Goal: Information Seeking & Learning: Learn about a topic

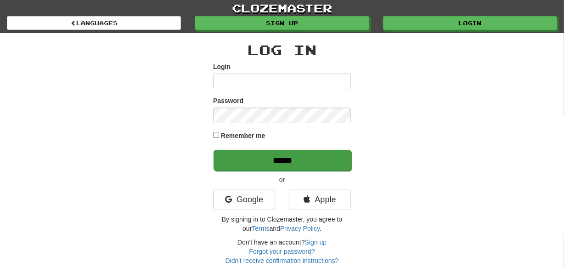
type input "********"
click at [230, 165] on input "******" at bounding box center [283, 160] width 138 height 21
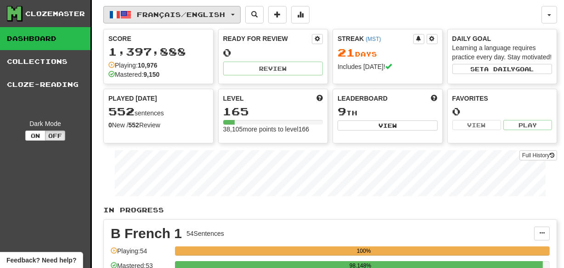
click at [238, 17] on button "Français / English" at bounding box center [171, 14] width 137 height 17
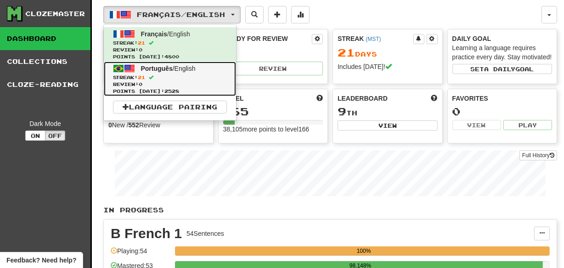
click at [189, 77] on span "Streak: 21" at bounding box center [170, 77] width 114 height 7
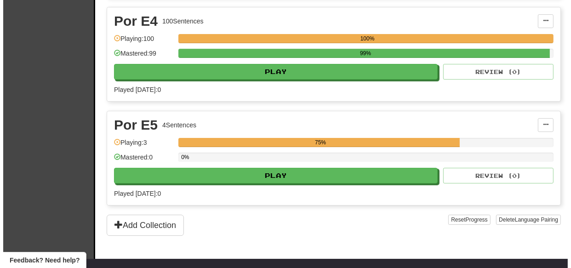
scroll to position [5831, 0]
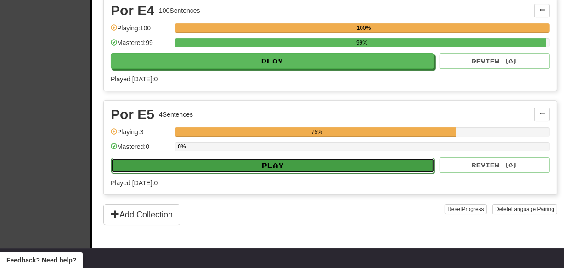
click at [313, 158] on button "Play" at bounding box center [272, 166] width 323 height 16
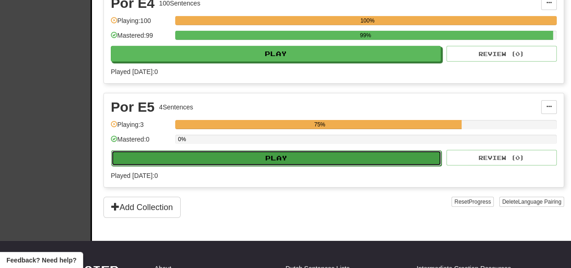
select select "***"
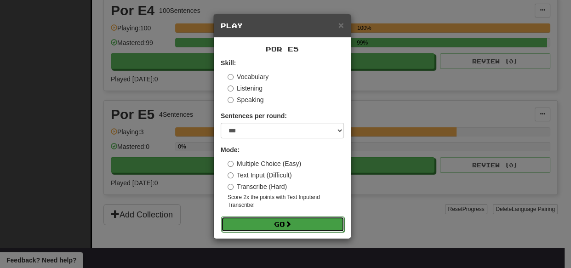
click at [287, 223] on span at bounding box center [288, 224] width 6 height 6
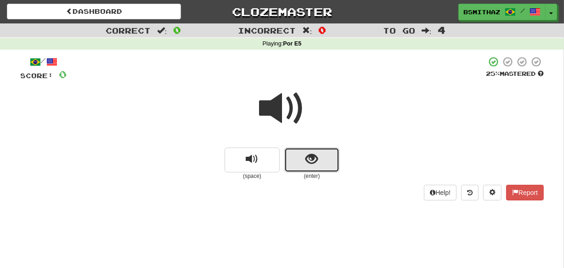
click at [303, 162] on button "show sentence" at bounding box center [311, 160] width 55 height 25
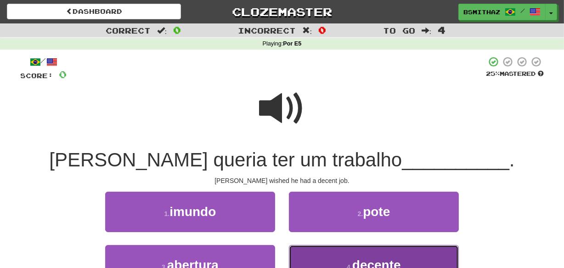
click at [298, 254] on button "4 . decente" at bounding box center [374, 265] width 170 height 40
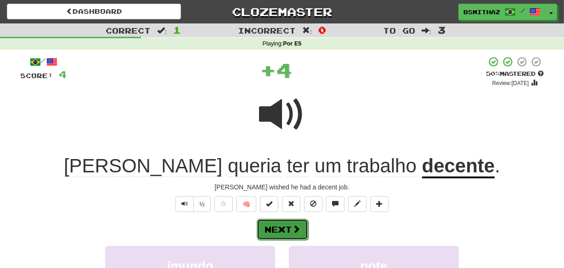
click at [289, 232] on button "Next" at bounding box center [282, 229] width 51 height 21
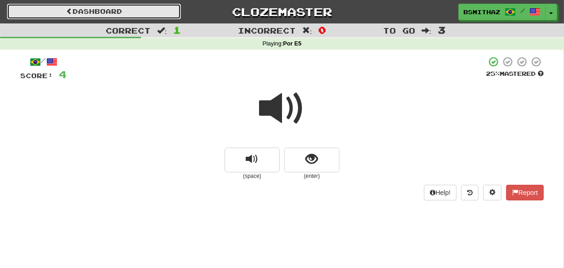
click at [128, 9] on link "Dashboard" at bounding box center [94, 12] width 174 height 16
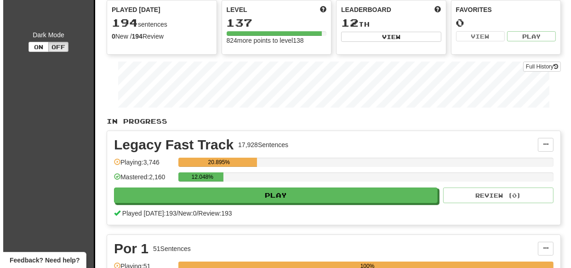
scroll to position [111, 0]
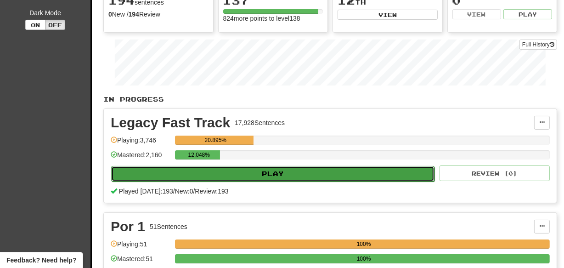
click at [280, 172] on button "Play" at bounding box center [272, 174] width 323 height 16
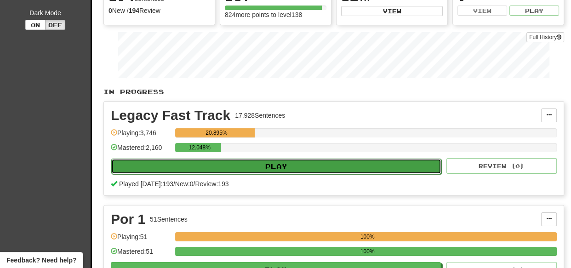
select select "***"
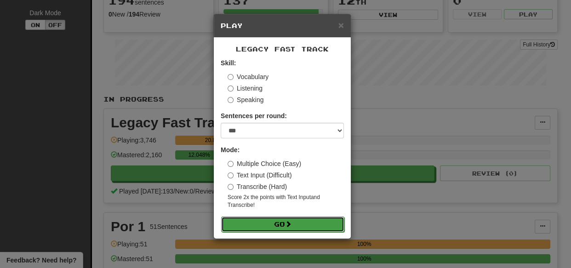
click at [268, 223] on button "Go" at bounding box center [282, 224] width 123 height 16
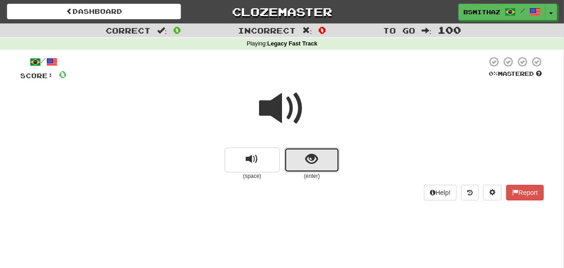
click at [301, 159] on button "show sentence" at bounding box center [311, 160] width 55 height 25
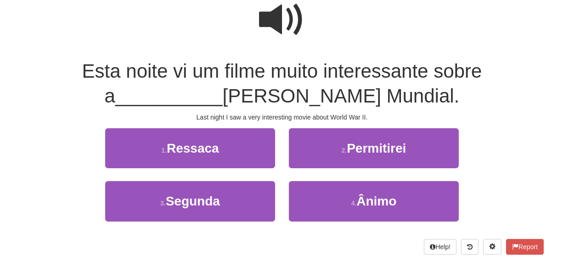
scroll to position [90, 0]
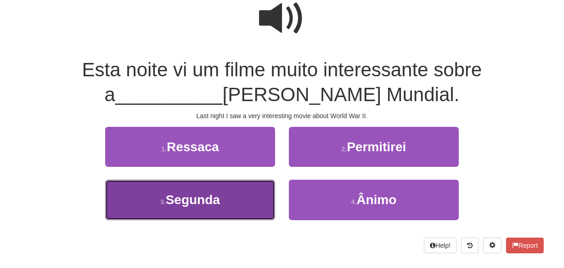
click at [247, 199] on button "3 . Segunda" at bounding box center [190, 200] width 170 height 40
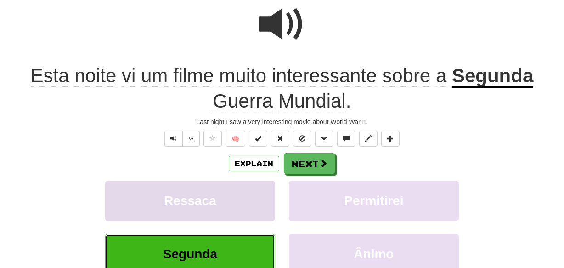
scroll to position [96, 0]
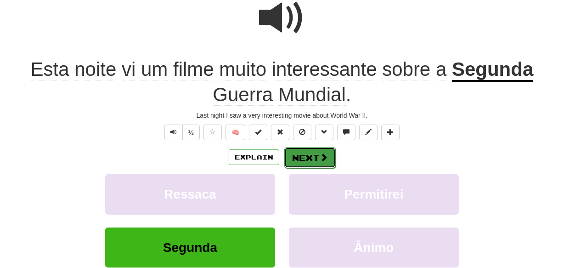
click at [327, 156] on button "Next" at bounding box center [309, 157] width 51 height 21
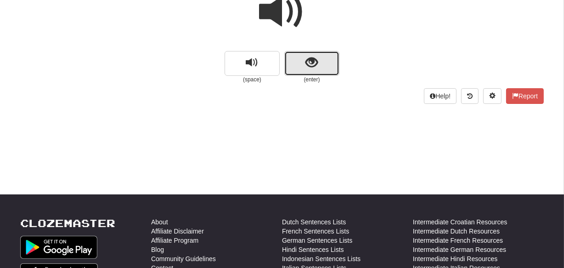
click at [326, 71] on button "show sentence" at bounding box center [311, 63] width 55 height 25
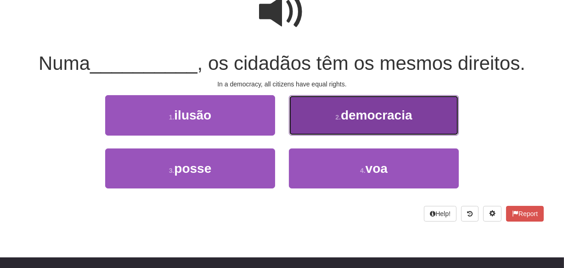
click at [335, 126] on button "2 . democracia" at bounding box center [374, 115] width 170 height 40
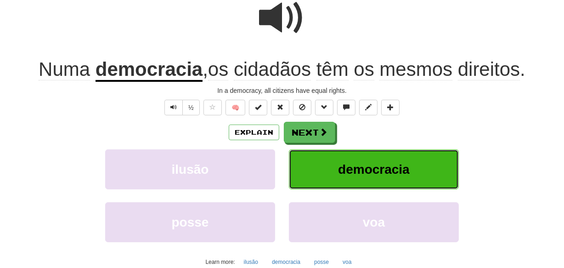
scroll to position [102, 0]
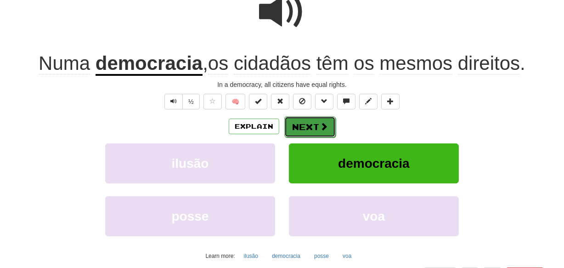
click at [301, 127] on button "Next" at bounding box center [309, 126] width 51 height 21
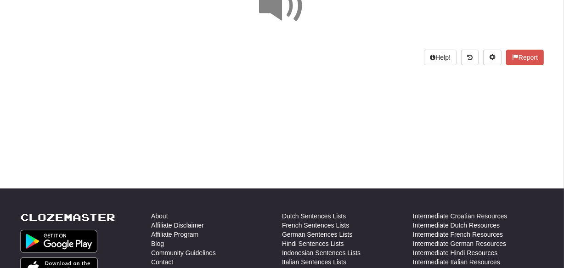
scroll to position [0, 0]
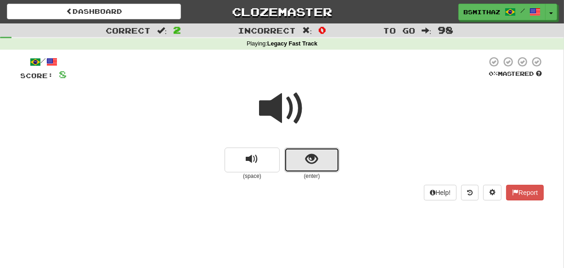
click at [307, 158] on span "show sentence" at bounding box center [312, 159] width 12 height 12
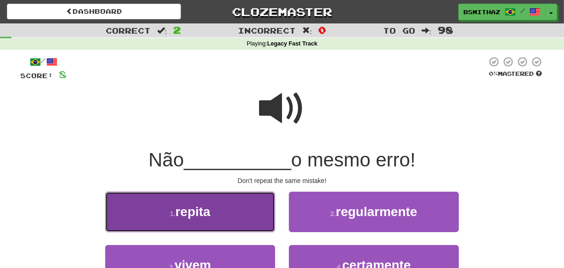
click at [249, 212] on button "1 . repita" at bounding box center [190, 212] width 170 height 40
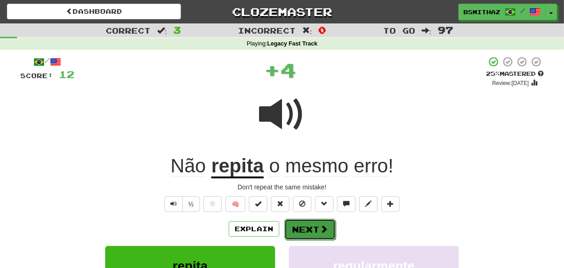
click at [301, 227] on button "Next" at bounding box center [309, 229] width 51 height 21
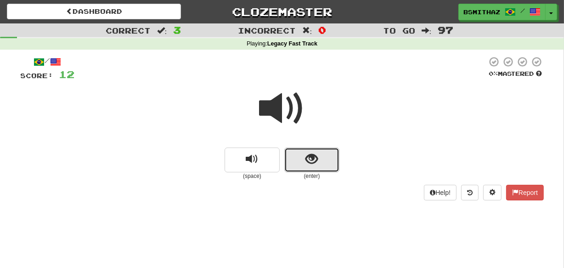
click at [314, 163] on span "show sentence" at bounding box center [312, 159] width 12 height 12
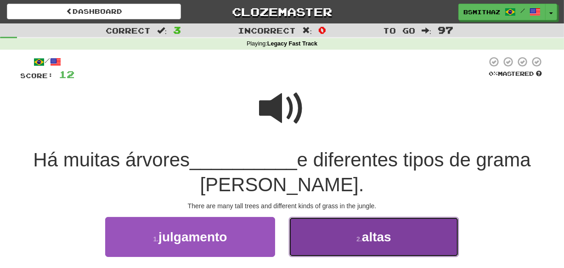
click at [328, 244] on button "2 . altas" at bounding box center [374, 237] width 170 height 40
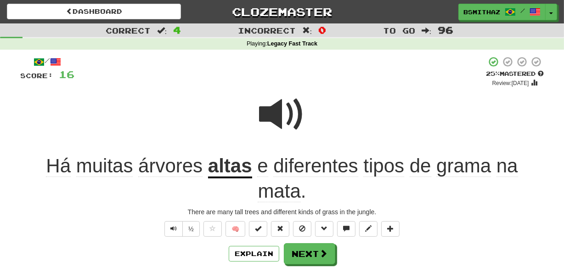
click at [279, 193] on span "mata" at bounding box center [279, 191] width 43 height 22
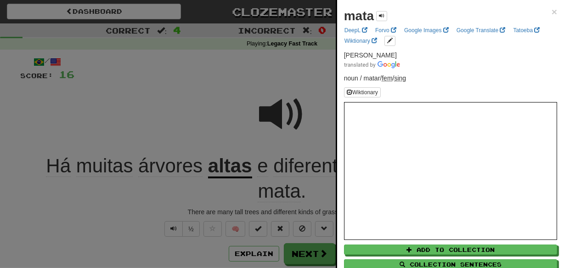
click at [170, 202] on div at bounding box center [282, 134] width 564 height 268
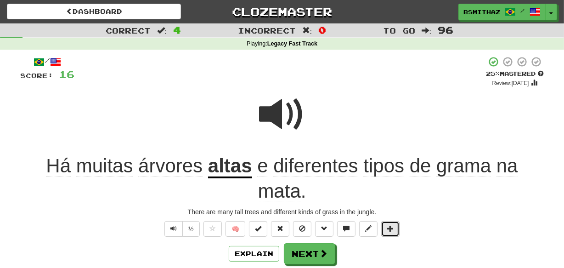
click at [391, 228] on span at bounding box center [390, 228] width 6 height 6
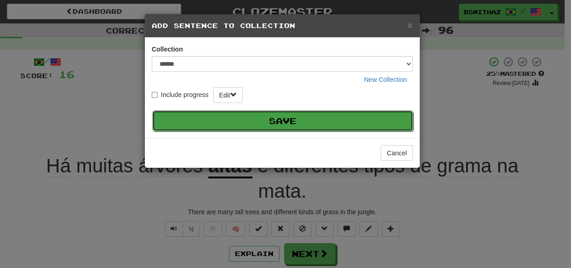
click at [317, 122] on button "Save" at bounding box center [282, 120] width 261 height 21
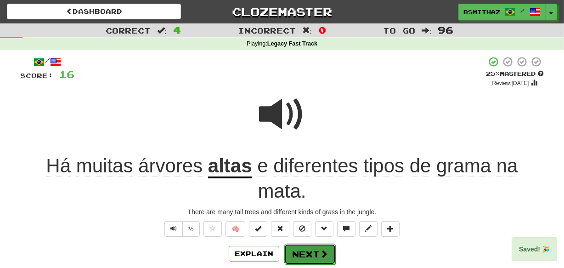
click at [300, 251] on button "Next" at bounding box center [309, 254] width 51 height 21
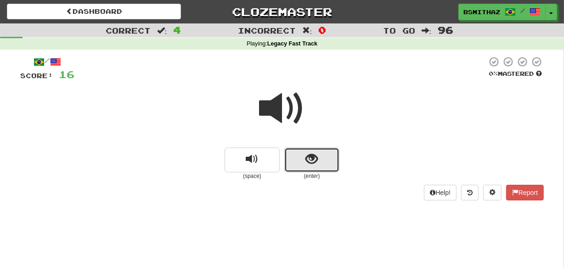
click at [321, 165] on button "show sentence" at bounding box center [311, 160] width 55 height 25
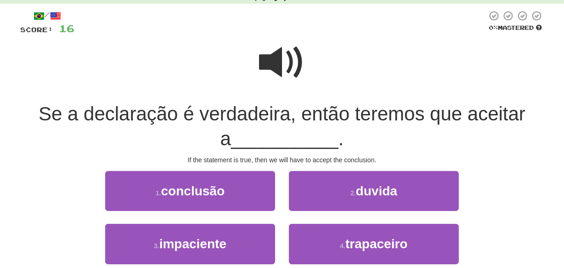
scroll to position [47, 0]
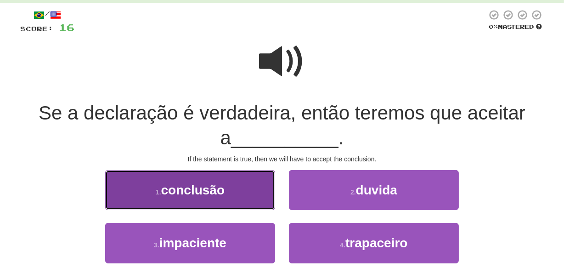
click at [232, 189] on button "1 . conclusão" at bounding box center [190, 190] width 170 height 40
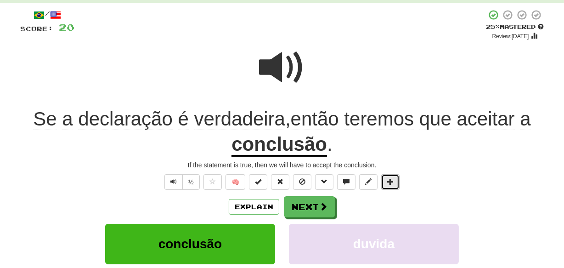
click at [388, 184] on span at bounding box center [390, 181] width 6 height 6
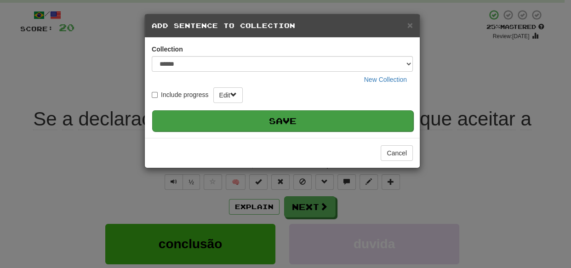
click at [335, 119] on button "Save" at bounding box center [282, 120] width 261 height 21
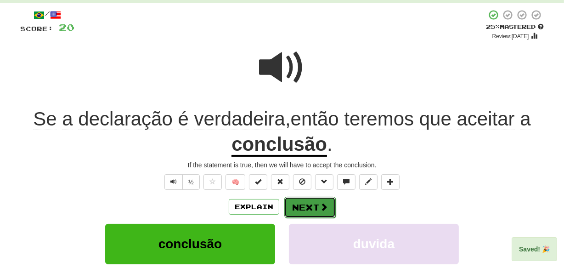
click at [308, 205] on button "Next" at bounding box center [309, 207] width 51 height 21
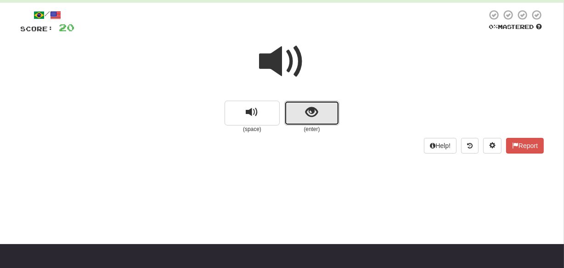
click at [320, 119] on button "show sentence" at bounding box center [311, 113] width 55 height 25
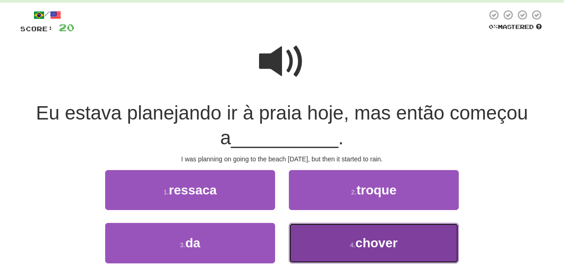
click at [320, 239] on button "4 . chover" at bounding box center [374, 243] width 170 height 40
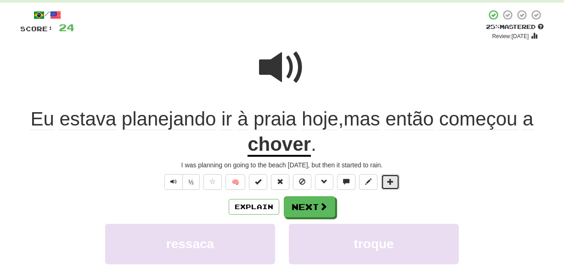
click at [387, 185] on button at bounding box center [390, 182] width 18 height 16
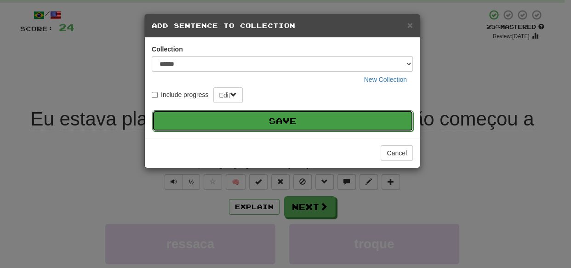
click at [298, 121] on button "Save" at bounding box center [282, 120] width 261 height 21
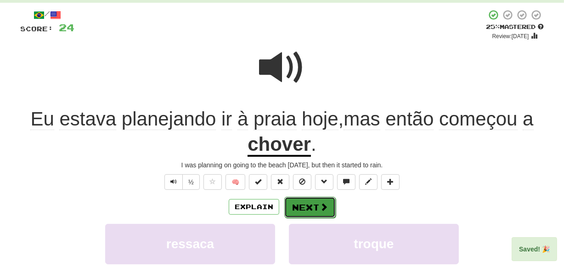
click at [309, 205] on button "Next" at bounding box center [309, 207] width 51 height 21
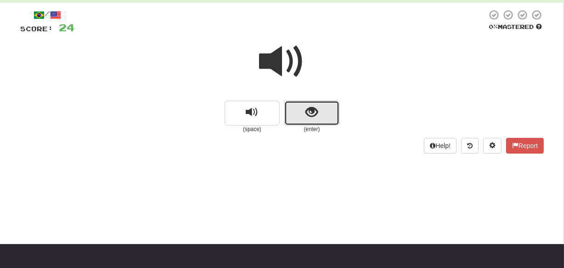
click at [325, 122] on button "show sentence" at bounding box center [311, 113] width 55 height 25
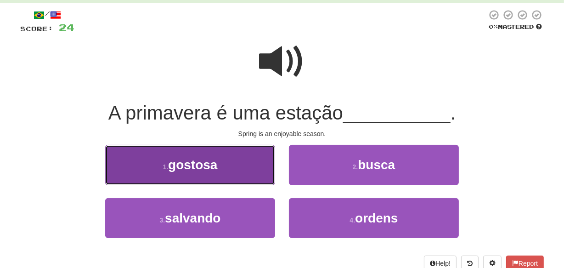
click at [255, 168] on button "1 . gostosa" at bounding box center [190, 165] width 170 height 40
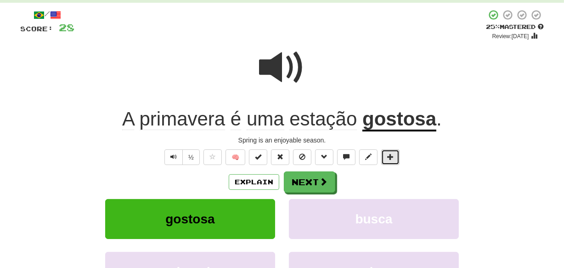
click at [389, 154] on span at bounding box center [390, 156] width 6 height 6
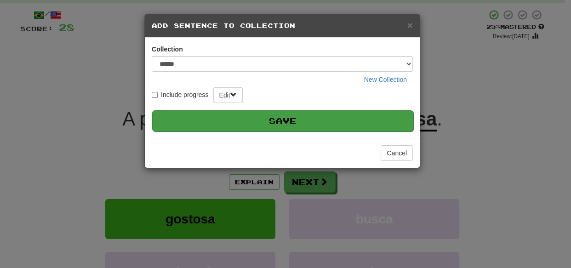
click at [295, 119] on button "Save" at bounding box center [282, 120] width 261 height 21
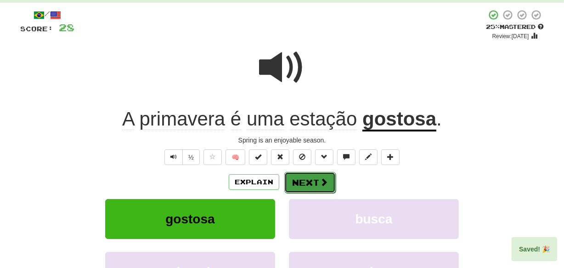
click at [295, 182] on button "Next" at bounding box center [309, 182] width 51 height 21
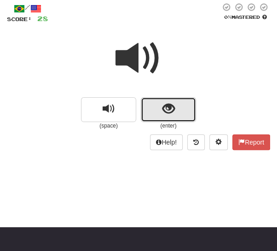
click at [157, 101] on button "show sentence" at bounding box center [168, 109] width 55 height 25
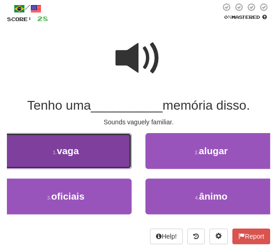
click at [72, 159] on button "1 . vaga" at bounding box center [65, 151] width 131 height 36
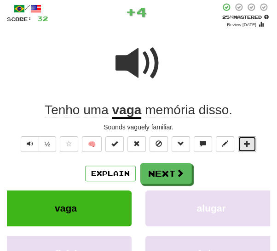
click at [248, 142] on span at bounding box center [247, 144] width 6 height 6
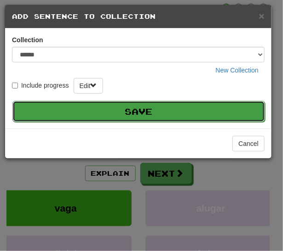
click at [151, 108] on button "Save" at bounding box center [138, 111] width 252 height 21
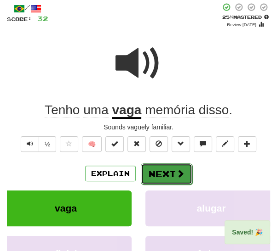
click at [156, 168] on button "Next" at bounding box center [166, 174] width 51 height 21
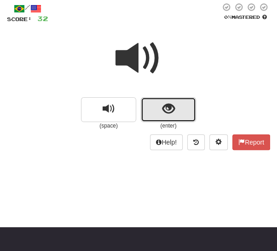
click at [157, 113] on button "show sentence" at bounding box center [168, 109] width 55 height 25
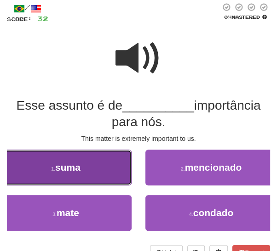
click at [120, 167] on button "1 . suma" at bounding box center [65, 168] width 131 height 36
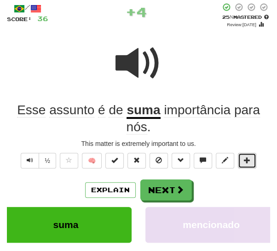
click at [247, 161] on span at bounding box center [247, 160] width 6 height 6
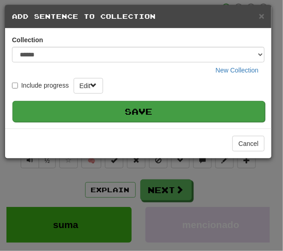
click at [175, 114] on button "Save" at bounding box center [138, 111] width 252 height 21
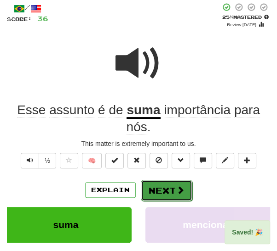
click at [171, 187] on button "Next" at bounding box center [166, 190] width 51 height 21
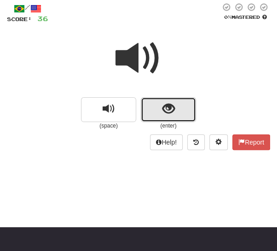
click at [171, 106] on span "show sentence" at bounding box center [168, 109] width 12 height 12
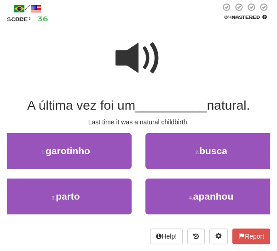
click at [138, 56] on span at bounding box center [138, 58] width 46 height 46
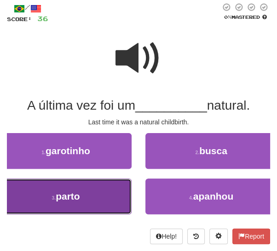
click at [101, 194] on button "3 . parto" at bounding box center [65, 197] width 131 height 36
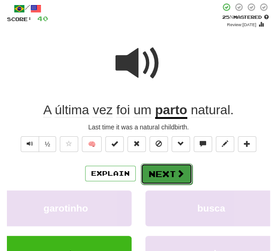
click at [169, 174] on button "Next" at bounding box center [166, 174] width 51 height 21
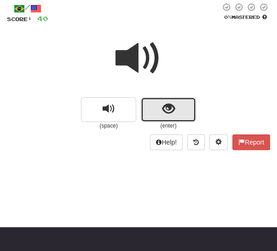
click at [156, 109] on button "show sentence" at bounding box center [168, 109] width 55 height 25
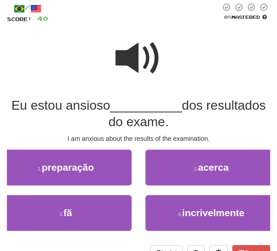
click at [138, 56] on span at bounding box center [138, 58] width 46 height 46
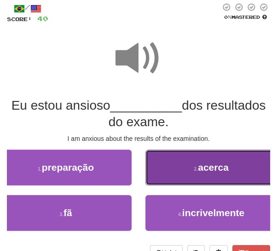
click at [183, 177] on button "2 . acerca" at bounding box center [210, 168] width 131 height 36
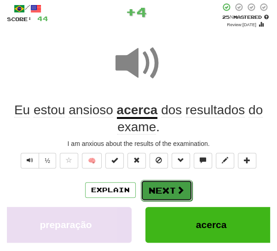
click at [171, 183] on button "Next" at bounding box center [166, 190] width 51 height 21
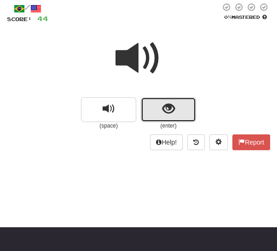
click at [178, 108] on button "show sentence" at bounding box center [168, 109] width 55 height 25
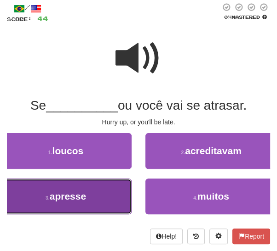
click at [107, 198] on button "3 . apresse" at bounding box center [65, 197] width 131 height 36
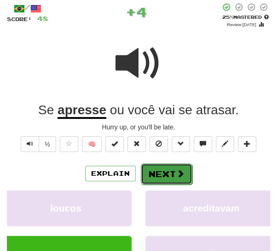
click at [165, 177] on button "Next" at bounding box center [166, 174] width 51 height 21
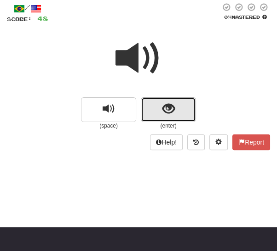
click at [162, 106] on span "show sentence" at bounding box center [168, 109] width 12 height 12
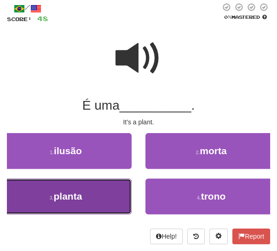
click at [107, 199] on button "3 . planta" at bounding box center [65, 197] width 131 height 36
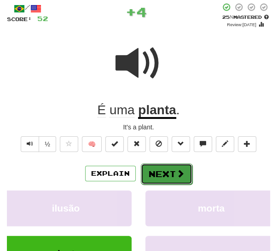
click at [169, 179] on button "Next" at bounding box center [166, 174] width 51 height 21
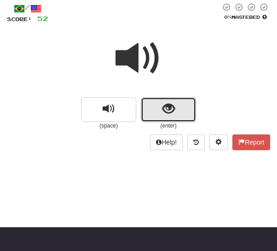
click at [164, 114] on span "show sentence" at bounding box center [168, 109] width 12 height 12
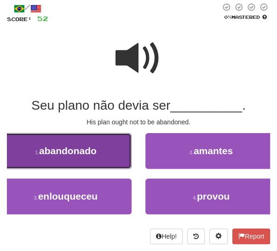
click at [103, 154] on button "1 . abandonado" at bounding box center [65, 151] width 131 height 36
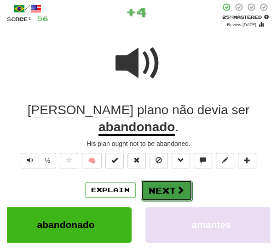
click at [164, 180] on button "Next" at bounding box center [166, 190] width 51 height 21
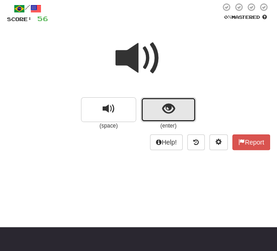
click at [158, 112] on button "show sentence" at bounding box center [168, 109] width 55 height 25
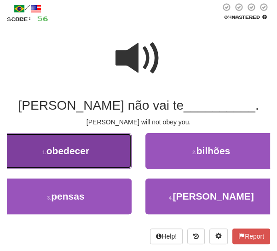
click at [100, 154] on button "1 . obedecer" at bounding box center [65, 151] width 131 height 36
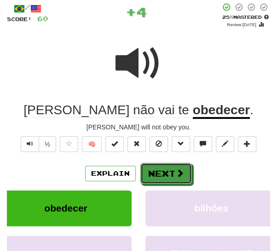
click at [158, 174] on button "Next" at bounding box center [165, 173] width 51 height 21
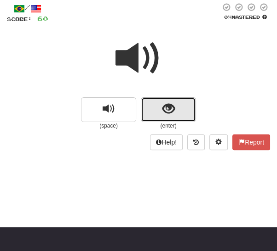
click at [159, 114] on button "show sentence" at bounding box center [168, 109] width 55 height 25
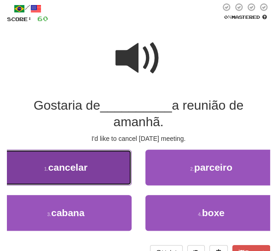
click at [82, 173] on button "1 . cancelar" at bounding box center [65, 168] width 131 height 36
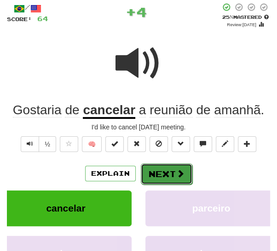
click at [156, 175] on button "Next" at bounding box center [166, 174] width 51 height 21
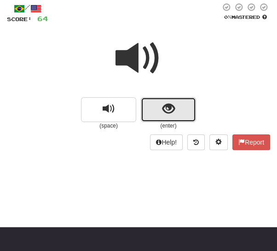
click at [153, 112] on button "show sentence" at bounding box center [168, 109] width 55 height 25
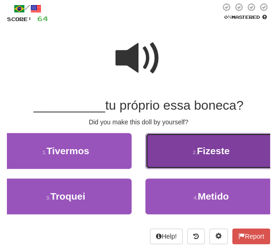
click at [216, 150] on span "Fizeste" at bounding box center [213, 151] width 33 height 11
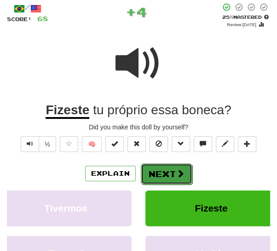
click at [170, 170] on button "Next" at bounding box center [166, 174] width 51 height 21
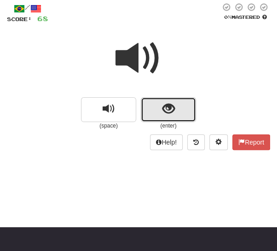
click at [174, 111] on span "show sentence" at bounding box center [168, 109] width 12 height 12
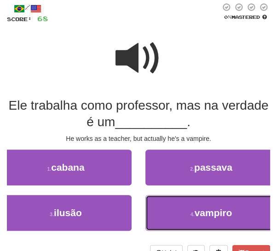
click at [167, 202] on button "4 . vampiro" at bounding box center [210, 213] width 131 height 36
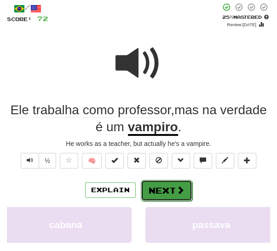
click at [162, 191] on button "Next" at bounding box center [166, 190] width 51 height 21
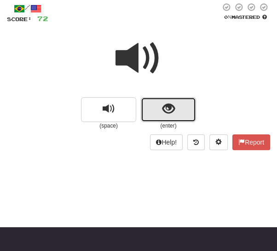
click at [163, 109] on span "show sentence" at bounding box center [168, 109] width 12 height 12
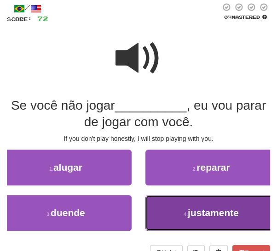
click at [182, 217] on button "4 . justamente" at bounding box center [210, 213] width 131 height 36
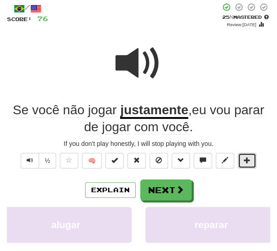
click at [244, 161] on span at bounding box center [247, 160] width 6 height 6
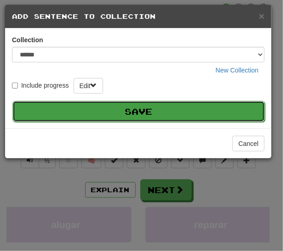
click at [148, 114] on button "Save" at bounding box center [138, 111] width 252 height 21
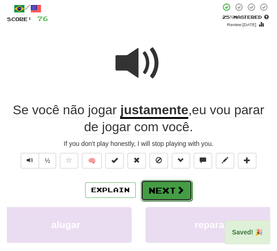
click at [168, 188] on button "Next" at bounding box center [166, 190] width 51 height 21
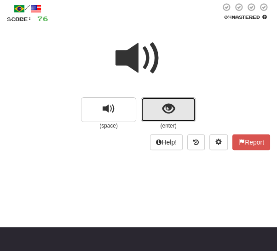
click at [184, 109] on button "show sentence" at bounding box center [168, 109] width 55 height 25
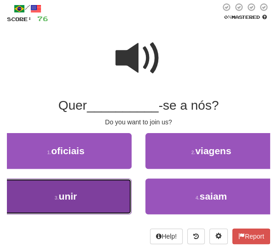
click at [114, 196] on button "3 . unir" at bounding box center [65, 197] width 131 height 36
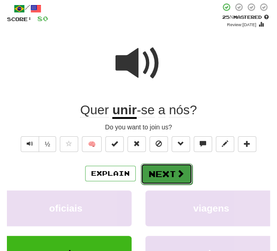
click at [169, 174] on button "Next" at bounding box center [166, 174] width 51 height 21
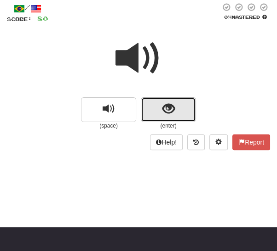
click at [171, 105] on span "show sentence" at bounding box center [168, 109] width 12 height 12
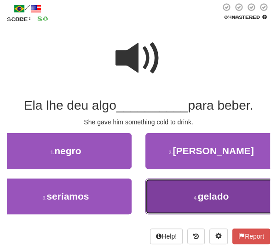
click at [175, 198] on button "4 . gelado" at bounding box center [210, 197] width 131 height 36
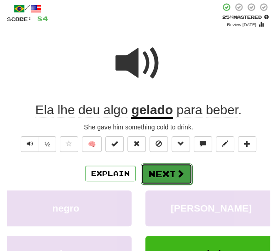
click at [177, 170] on span at bounding box center [180, 174] width 8 height 8
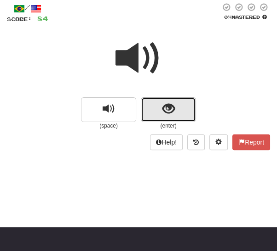
click at [170, 110] on span "show sentence" at bounding box center [168, 109] width 12 height 12
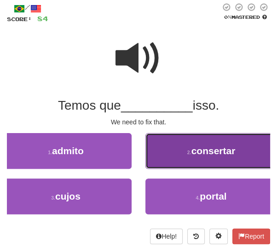
click at [180, 161] on button "2 . consertar" at bounding box center [210, 151] width 131 height 36
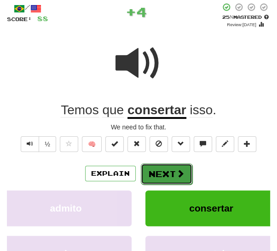
click at [170, 177] on button "Next" at bounding box center [166, 174] width 51 height 21
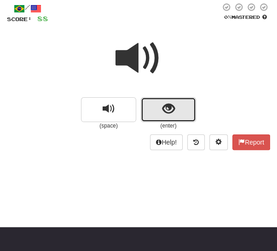
click at [175, 113] on button "show sentence" at bounding box center [168, 109] width 55 height 25
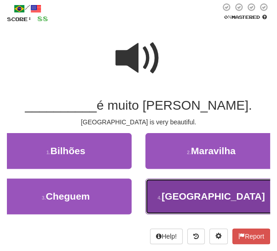
click at [186, 197] on button "4 . Praga" at bounding box center [210, 197] width 131 height 36
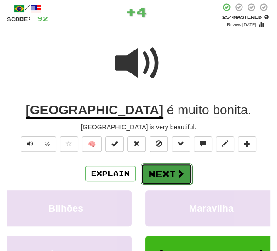
click at [188, 173] on button "Next" at bounding box center [166, 174] width 51 height 21
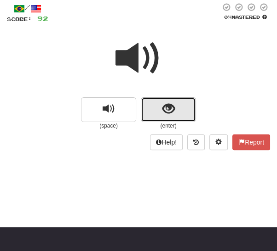
click at [165, 113] on span "show sentence" at bounding box center [168, 109] width 12 height 12
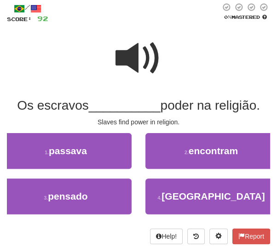
click at [144, 71] on span at bounding box center [138, 58] width 46 height 46
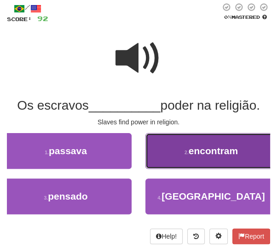
click at [190, 153] on span "encontram" at bounding box center [212, 151] width 49 height 11
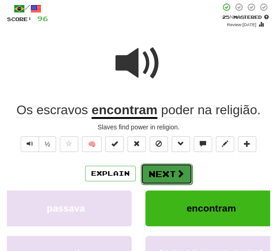
click at [174, 170] on button "Next" at bounding box center [166, 174] width 51 height 21
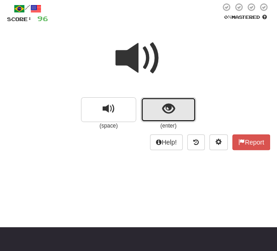
click at [174, 110] on span "show sentence" at bounding box center [168, 109] width 12 height 12
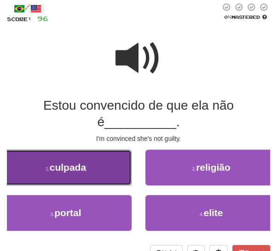
click at [105, 168] on button "1 . culpada" at bounding box center [65, 168] width 131 height 36
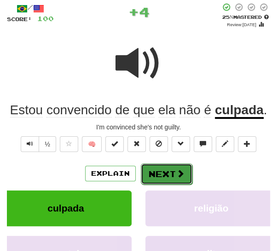
click at [158, 173] on button "Next" at bounding box center [166, 174] width 51 height 21
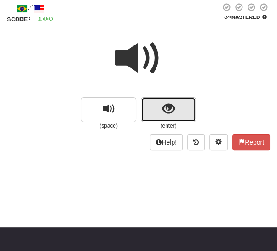
click at [165, 110] on span "show sentence" at bounding box center [168, 109] width 12 height 12
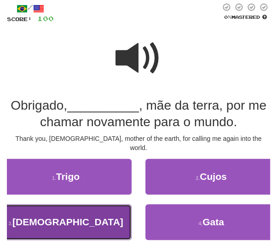
click at [91, 206] on button "3 . Deusa" at bounding box center [65, 222] width 131 height 36
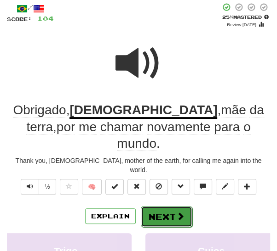
click at [158, 206] on button "Next" at bounding box center [166, 216] width 51 height 21
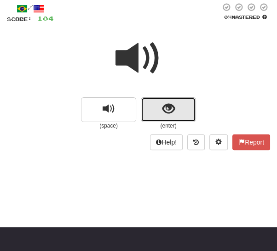
click at [167, 109] on span "show sentence" at bounding box center [168, 109] width 12 height 12
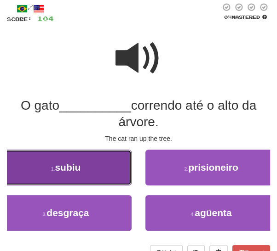
click at [108, 165] on button "1 . subiu" at bounding box center [65, 168] width 131 height 36
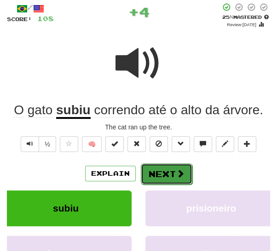
click at [158, 175] on button "Next" at bounding box center [166, 174] width 51 height 21
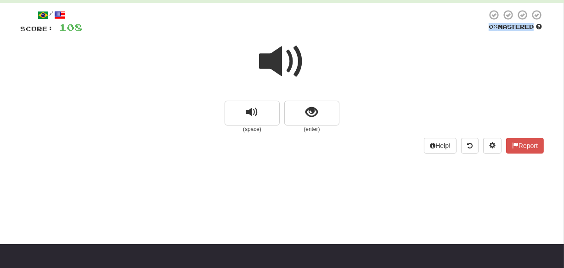
drag, startPoint x: 563, startPoint y: 45, endPoint x: 558, endPoint y: 9, distance: 36.7
click at [558, 9] on div "Correct : 27 Incorrect : 0 To go : 73 Playing : Legacy Fast Track / Score: 108 …" at bounding box center [282, 72] width 564 height 190
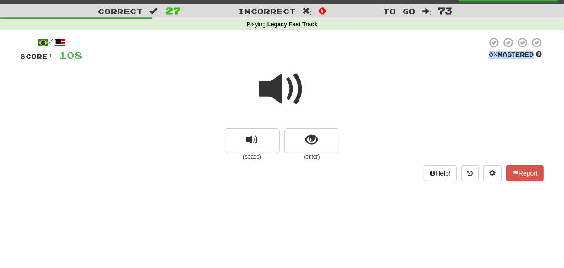
scroll to position [0, 0]
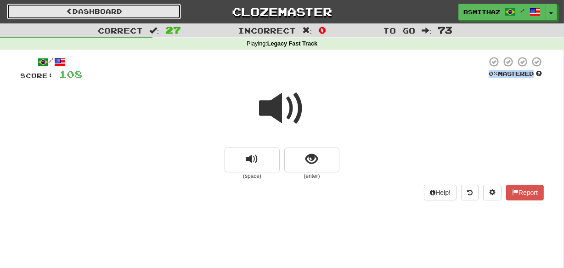
click at [125, 7] on link "Dashboard" at bounding box center [94, 12] width 174 height 16
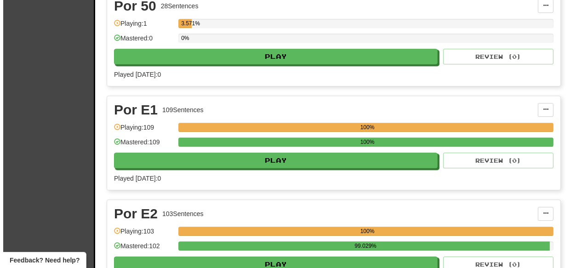
scroll to position [5441, 0]
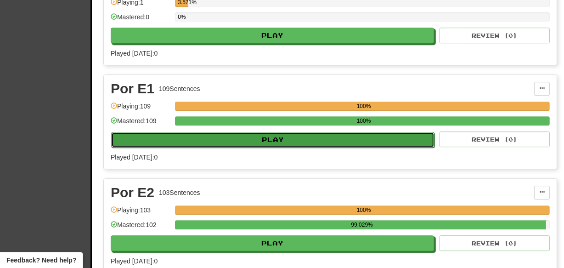
click at [297, 132] on button "Play" at bounding box center [272, 140] width 323 height 16
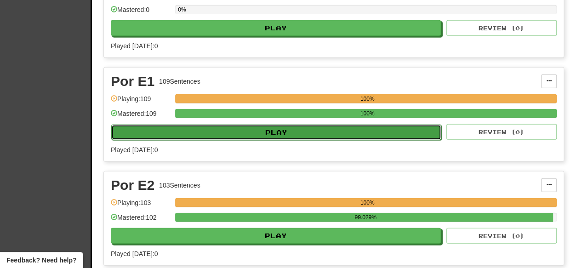
select select "***"
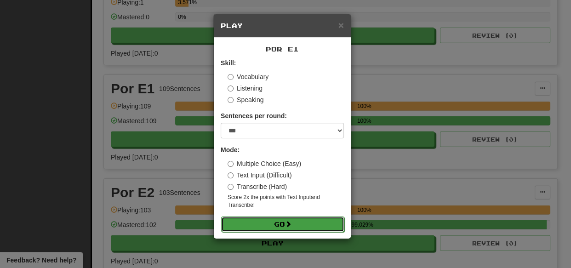
click at [287, 225] on span at bounding box center [288, 224] width 6 height 6
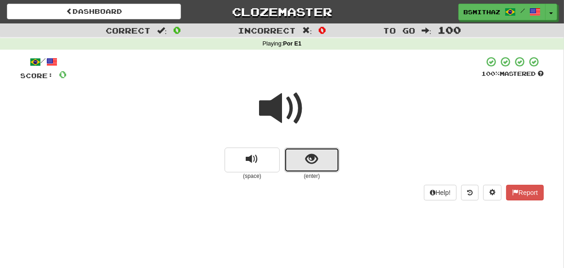
click at [312, 153] on span "show sentence" at bounding box center [312, 159] width 12 height 12
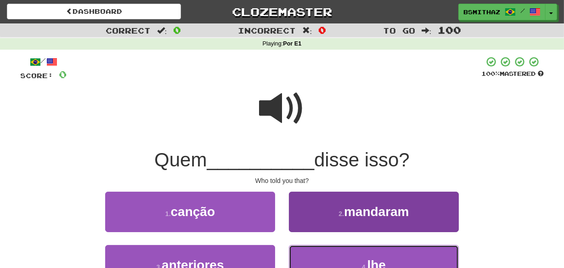
drag, startPoint x: 345, startPoint y: 260, endPoint x: 349, endPoint y: 247, distance: 14.1
click at [345, 258] on button "4 . lhe" at bounding box center [374, 265] width 170 height 40
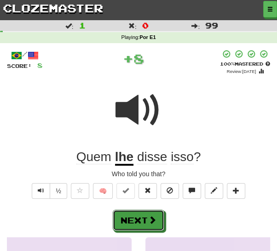
drag, startPoint x: 145, startPoint y: 216, endPoint x: 165, endPoint y: 211, distance: 20.7
click at [146, 216] on button "Next" at bounding box center [138, 220] width 51 height 21
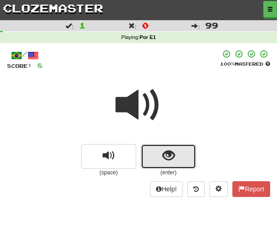
click at [149, 155] on button "show sentence" at bounding box center [168, 156] width 55 height 25
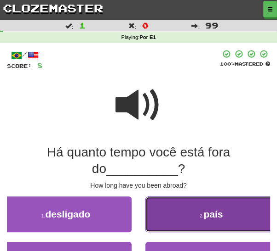
click at [193, 221] on button "2 . país" at bounding box center [210, 215] width 131 height 36
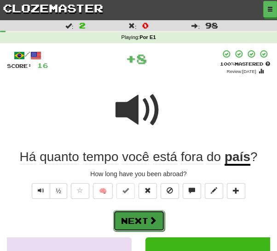
click at [147, 227] on button "Next" at bounding box center [138, 220] width 51 height 21
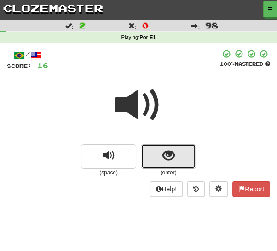
click at [170, 159] on span "show sentence" at bounding box center [168, 156] width 12 height 12
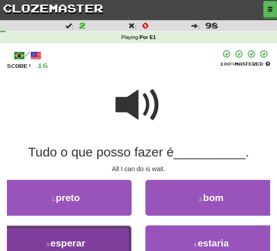
click at [109, 238] on button "3 . esperar" at bounding box center [65, 244] width 131 height 36
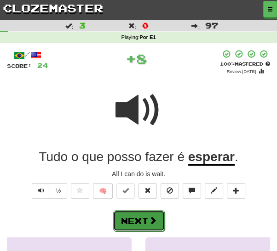
click at [136, 223] on button "Next" at bounding box center [138, 220] width 51 height 21
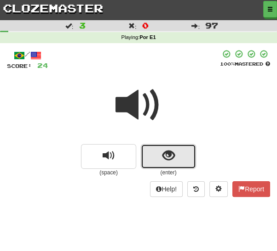
click at [160, 158] on button "show sentence" at bounding box center [168, 156] width 55 height 25
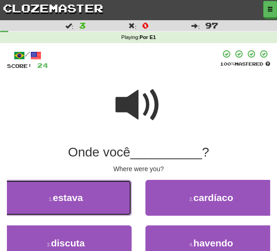
click at [106, 203] on button "1 . estava" at bounding box center [65, 198] width 131 height 36
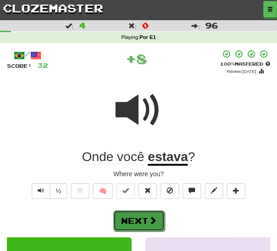
click at [145, 221] on button "Next" at bounding box center [138, 220] width 51 height 21
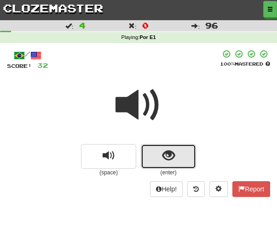
click at [158, 155] on button "show sentence" at bounding box center [168, 156] width 55 height 25
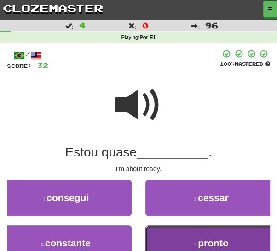
click at [170, 239] on button "4 . pronto" at bounding box center [210, 244] width 131 height 36
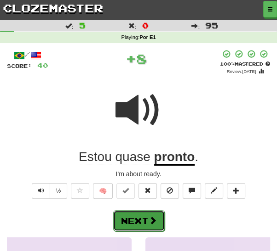
click at [147, 216] on button "Next" at bounding box center [138, 220] width 51 height 21
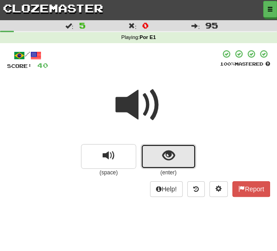
click at [159, 157] on button "show sentence" at bounding box center [168, 156] width 55 height 25
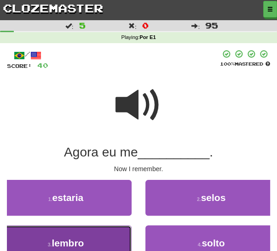
click at [110, 236] on button "3 . lembro" at bounding box center [65, 244] width 131 height 36
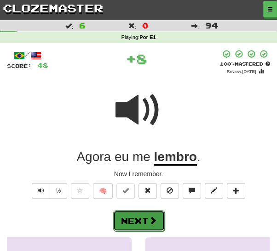
click at [143, 224] on button "Next" at bounding box center [138, 220] width 51 height 21
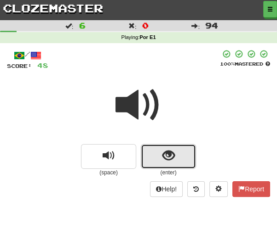
click at [168, 159] on span "show sentence" at bounding box center [168, 156] width 12 height 12
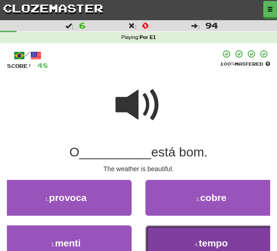
click at [175, 237] on button "4 . tempo" at bounding box center [210, 244] width 131 height 36
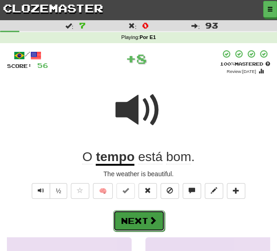
click at [153, 221] on span at bounding box center [152, 220] width 8 height 8
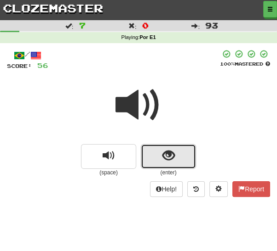
click at [168, 159] on span "show sentence" at bounding box center [168, 156] width 12 height 12
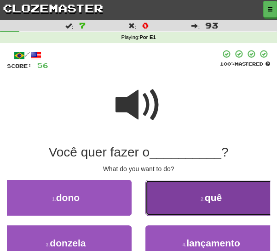
click at [189, 203] on button "2 . quê" at bounding box center [210, 198] width 131 height 36
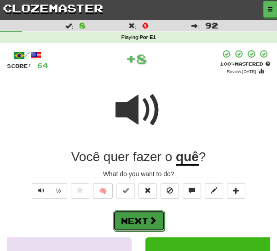
click at [146, 211] on button "Next" at bounding box center [138, 220] width 51 height 21
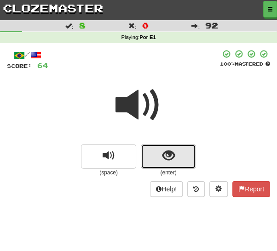
click at [159, 155] on button "show sentence" at bounding box center [168, 156] width 55 height 25
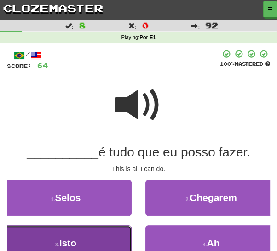
click at [95, 246] on button "3 . Isto" at bounding box center [65, 244] width 131 height 36
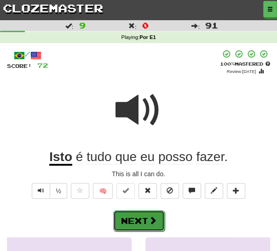
click at [129, 217] on button "Next" at bounding box center [138, 220] width 51 height 21
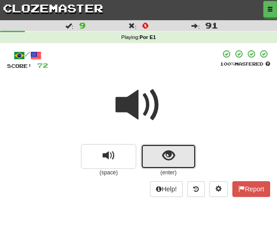
click at [155, 152] on button "show sentence" at bounding box center [168, 156] width 55 height 25
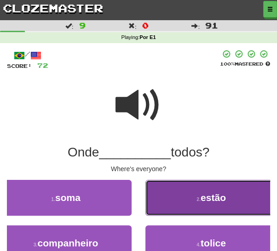
click at [200, 201] on small "2 ." at bounding box center [198, 200] width 4 height 6
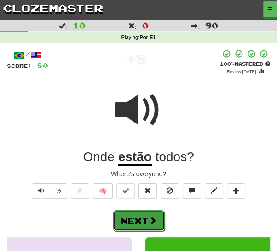
click at [152, 219] on span at bounding box center [152, 220] width 8 height 8
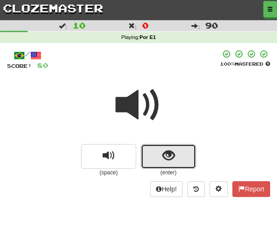
drag, startPoint x: 168, startPoint y: 155, endPoint x: 168, endPoint y: 162, distance: 6.9
click at [168, 155] on span "show sentence" at bounding box center [168, 156] width 12 height 12
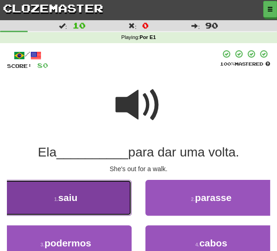
click at [95, 202] on button "1 . saiu" at bounding box center [65, 198] width 131 height 36
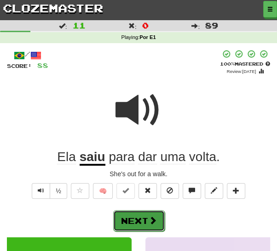
click at [138, 220] on button "Next" at bounding box center [138, 220] width 51 height 21
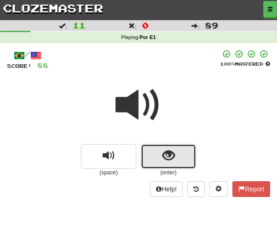
click at [170, 164] on button "show sentence" at bounding box center [168, 156] width 55 height 25
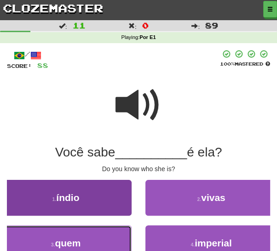
click at [87, 240] on button "3 . quem" at bounding box center [65, 244] width 131 height 36
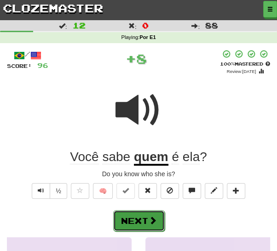
click at [143, 218] on button "Next" at bounding box center [138, 220] width 51 height 21
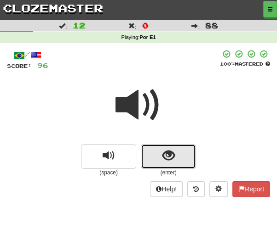
click at [148, 154] on button "show sentence" at bounding box center [168, 156] width 55 height 25
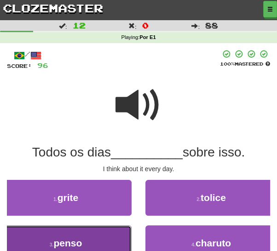
click at [92, 244] on button "3 . penso" at bounding box center [65, 244] width 131 height 36
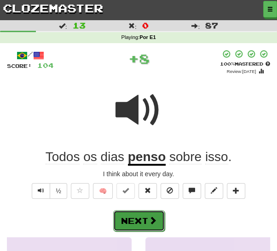
click at [134, 220] on button "Next" at bounding box center [138, 220] width 51 height 21
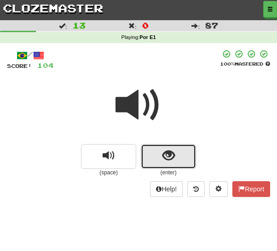
click at [165, 158] on span "show sentence" at bounding box center [168, 156] width 12 height 12
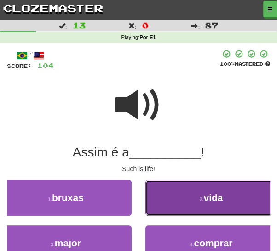
click at [165, 195] on button "2 . vida" at bounding box center [210, 198] width 131 height 36
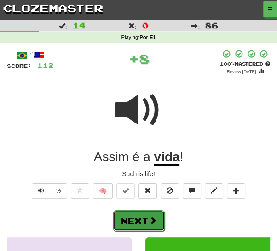
click at [137, 229] on button "Next" at bounding box center [138, 220] width 51 height 21
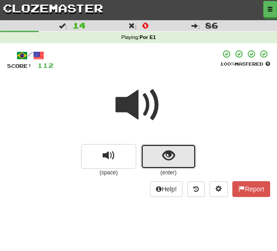
click at [155, 159] on button "show sentence" at bounding box center [168, 156] width 55 height 25
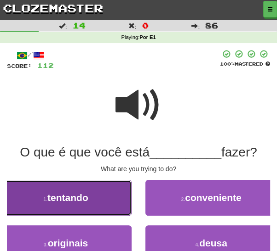
click at [105, 203] on button "1 . tentando" at bounding box center [65, 198] width 131 height 36
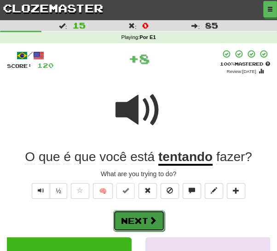
click at [146, 221] on button "Next" at bounding box center [138, 220] width 51 height 21
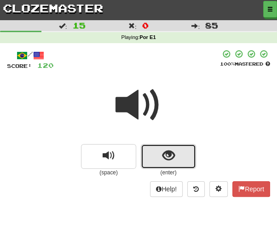
click at [171, 162] on span "show sentence" at bounding box center [168, 156] width 12 height 12
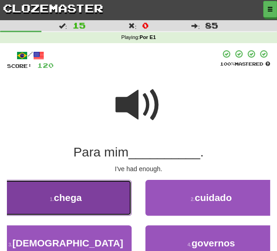
click at [110, 206] on button "1 . chega" at bounding box center [65, 198] width 131 height 36
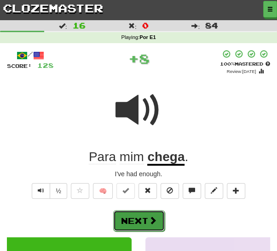
click at [139, 221] on button "Next" at bounding box center [138, 220] width 51 height 21
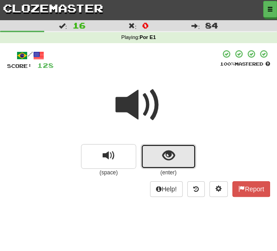
click at [154, 162] on button "show sentence" at bounding box center [168, 156] width 55 height 25
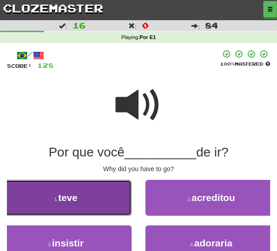
click at [102, 200] on button "1 . teve" at bounding box center [65, 198] width 131 height 36
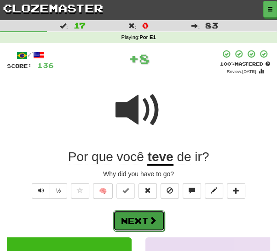
click at [142, 217] on button "Next" at bounding box center [138, 220] width 51 height 21
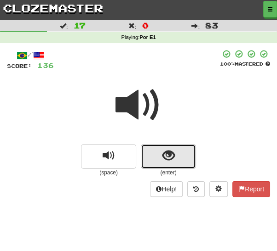
click at [171, 160] on span "show sentence" at bounding box center [168, 156] width 12 height 12
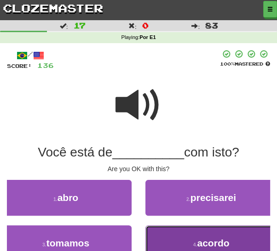
click at [222, 241] on span "acordo" at bounding box center [213, 243] width 32 height 11
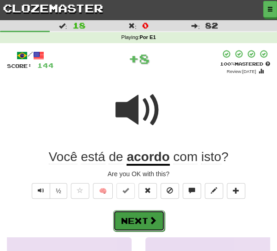
click at [136, 222] on button "Next" at bounding box center [138, 220] width 51 height 21
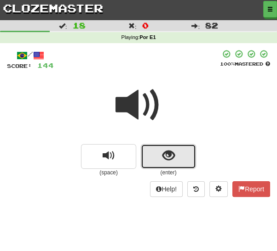
click at [160, 152] on button "show sentence" at bounding box center [168, 156] width 55 height 25
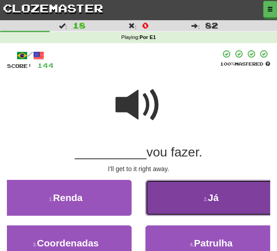
click at [165, 196] on button "2 . Já" at bounding box center [210, 198] width 131 height 36
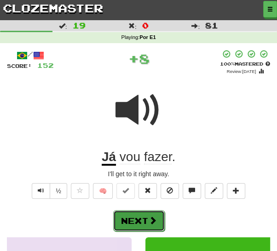
click at [144, 221] on button "Next" at bounding box center [138, 220] width 51 height 21
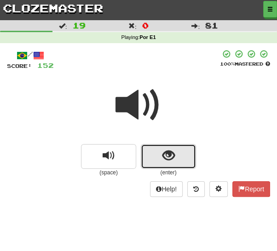
click at [164, 154] on span "show sentence" at bounding box center [168, 156] width 12 height 12
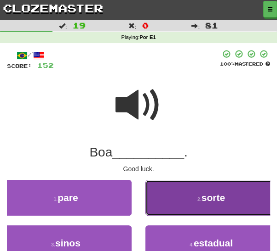
click at [185, 205] on button "2 . sorte" at bounding box center [210, 198] width 131 height 36
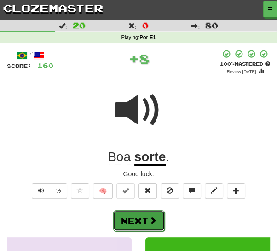
click at [147, 223] on button "Next" at bounding box center [138, 220] width 51 height 21
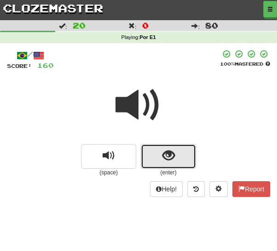
click at [159, 161] on button "show sentence" at bounding box center [168, 156] width 55 height 25
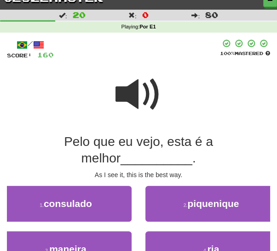
scroll to position [17, 0]
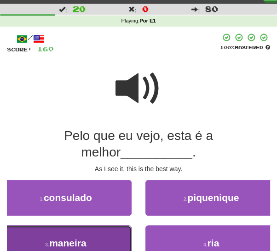
click at [107, 238] on button "3 . maneira" at bounding box center [65, 244] width 131 height 36
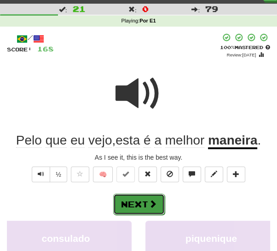
click at [139, 204] on button "Next" at bounding box center [138, 204] width 51 height 21
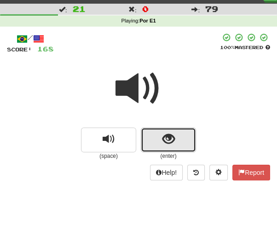
click at [145, 142] on button "show sentence" at bounding box center [168, 140] width 55 height 25
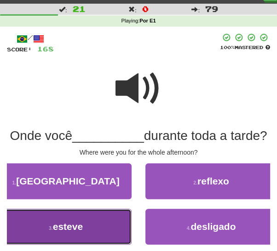
click at [84, 240] on button "3 . esteve" at bounding box center [65, 227] width 131 height 36
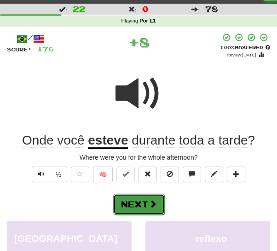
click at [147, 204] on button "Next" at bounding box center [138, 204] width 51 height 21
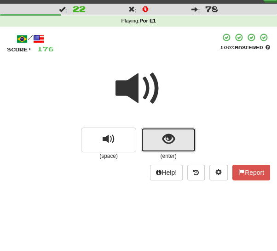
click at [162, 141] on span "show sentence" at bounding box center [168, 139] width 12 height 12
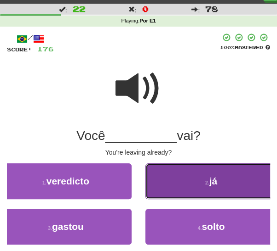
click at [183, 189] on button "2 . já" at bounding box center [210, 182] width 131 height 36
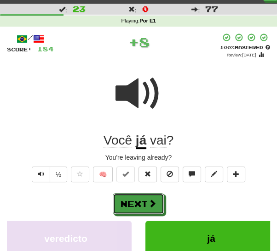
click at [148, 204] on span at bounding box center [152, 203] width 8 height 8
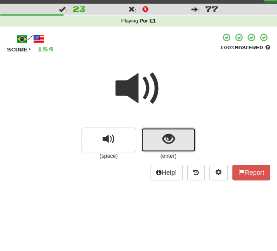
click at [166, 140] on span "show sentence" at bounding box center [168, 139] width 12 height 12
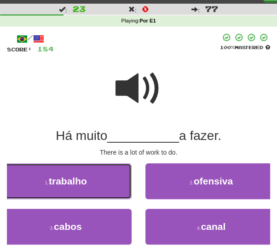
click at [92, 182] on button "1 . trabalho" at bounding box center [65, 182] width 131 height 36
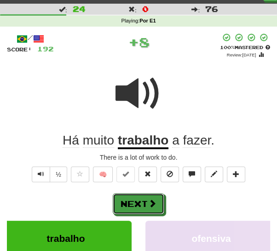
click at [139, 198] on button "Next" at bounding box center [138, 203] width 51 height 21
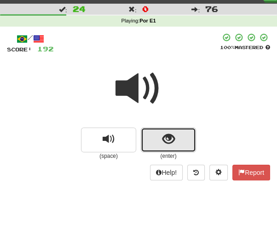
click at [157, 139] on button "show sentence" at bounding box center [168, 140] width 55 height 25
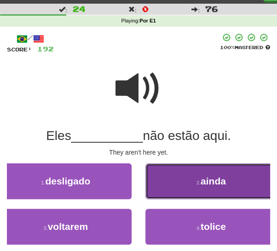
click at [174, 182] on button "2 . ainda" at bounding box center [210, 182] width 131 height 36
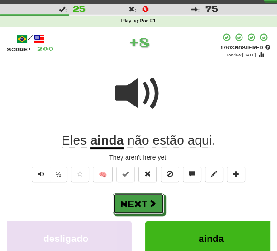
click at [138, 205] on button "Next" at bounding box center [138, 203] width 51 height 21
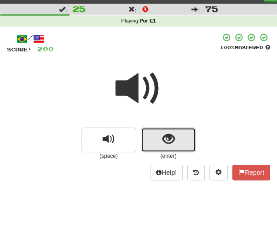
click at [150, 147] on button "show sentence" at bounding box center [168, 140] width 55 height 25
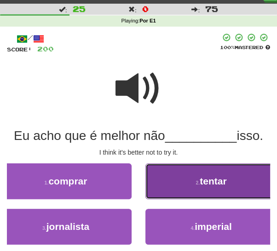
click at [200, 183] on span "tentar" at bounding box center [212, 181] width 27 height 11
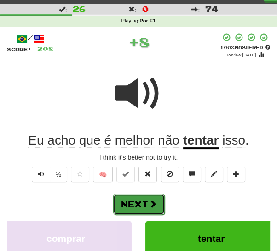
click at [154, 201] on span at bounding box center [152, 204] width 8 height 8
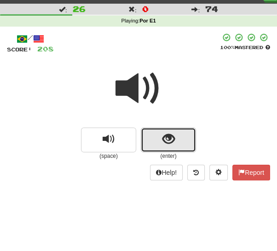
click at [152, 142] on button "show sentence" at bounding box center [168, 140] width 55 height 25
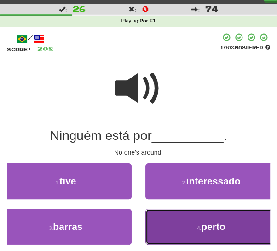
click at [188, 229] on button "4 . perto" at bounding box center [210, 227] width 131 height 36
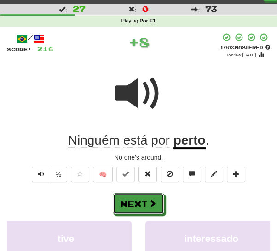
drag, startPoint x: 148, startPoint y: 205, endPoint x: 152, endPoint y: 200, distance: 5.6
click at [148, 204] on span at bounding box center [152, 203] width 8 height 8
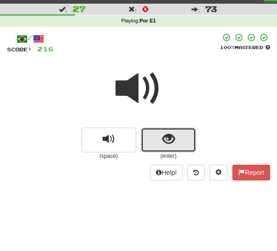
click at [160, 142] on button "show sentence" at bounding box center [168, 140] width 55 height 25
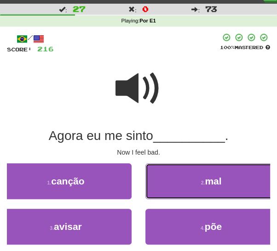
click at [171, 183] on button "2 . mal" at bounding box center [210, 182] width 131 height 36
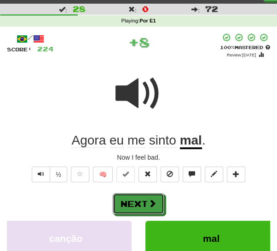
click at [144, 205] on button "Next" at bounding box center [138, 203] width 51 height 21
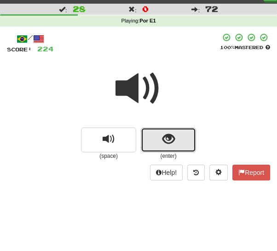
click at [156, 142] on button "show sentence" at bounding box center [168, 140] width 55 height 25
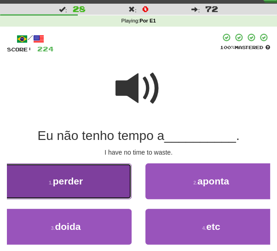
click at [89, 184] on button "1 . perder" at bounding box center [65, 182] width 131 height 36
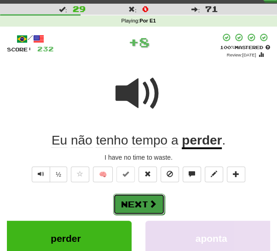
click at [126, 202] on button "Next" at bounding box center [138, 204] width 51 height 21
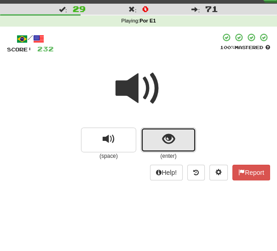
click at [158, 142] on button "show sentence" at bounding box center [168, 140] width 55 height 25
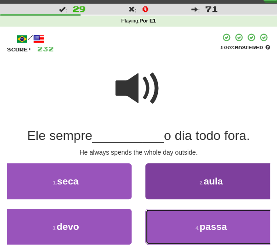
click at [179, 223] on button "4 . passa" at bounding box center [210, 227] width 131 height 36
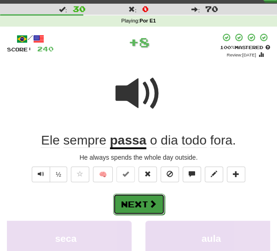
click at [146, 200] on button "Next" at bounding box center [138, 204] width 51 height 21
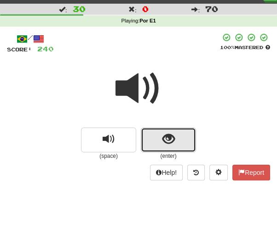
click at [162, 142] on span "show sentence" at bounding box center [168, 139] width 12 height 12
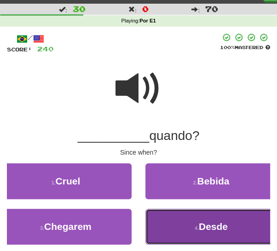
drag, startPoint x: 178, startPoint y: 233, endPoint x: 164, endPoint y: 216, distance: 21.2
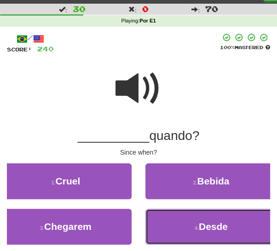
click at [178, 232] on button "4 . Desde" at bounding box center [210, 227] width 131 height 36
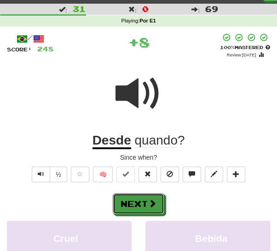
click at [146, 201] on button "Next" at bounding box center [138, 203] width 51 height 21
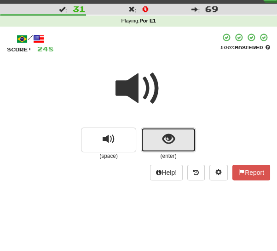
click at [164, 141] on span "show sentence" at bounding box center [168, 139] width 12 height 12
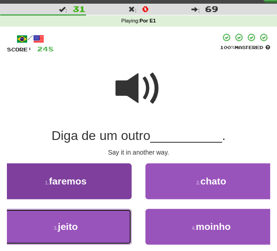
click at [103, 233] on button "3 . jeito" at bounding box center [65, 227] width 131 height 36
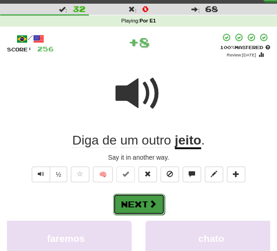
click at [162, 200] on button "Next" at bounding box center [138, 204] width 51 height 21
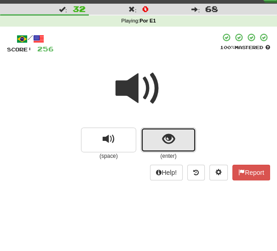
click at [161, 136] on button "show sentence" at bounding box center [168, 140] width 55 height 25
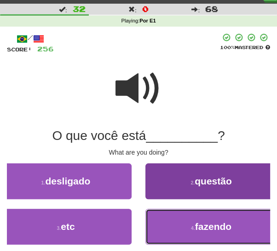
drag, startPoint x: 185, startPoint y: 228, endPoint x: 175, endPoint y: 224, distance: 10.9
click at [185, 228] on button "4 . fazendo" at bounding box center [210, 227] width 131 height 36
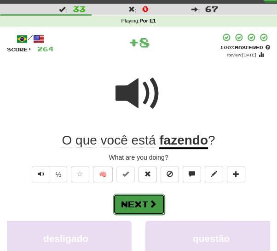
click at [145, 203] on button "Next" at bounding box center [138, 204] width 51 height 21
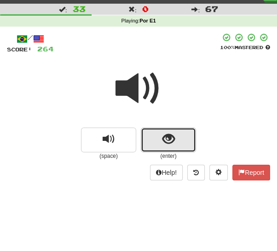
click at [151, 140] on button "show sentence" at bounding box center [168, 140] width 55 height 25
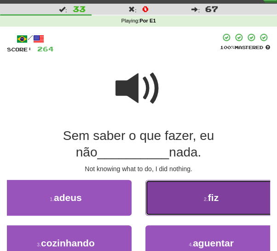
click at [182, 188] on button "2 . fiz" at bounding box center [210, 198] width 131 height 36
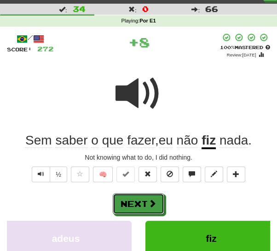
click at [145, 210] on button "Next" at bounding box center [138, 203] width 51 height 21
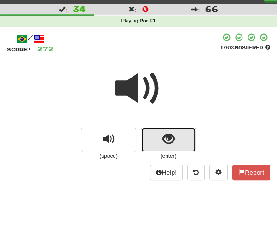
click at [159, 136] on button "show sentence" at bounding box center [168, 140] width 55 height 25
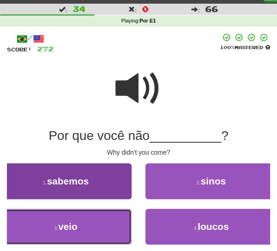
click at [98, 230] on button "3 . veio" at bounding box center [65, 227] width 131 height 36
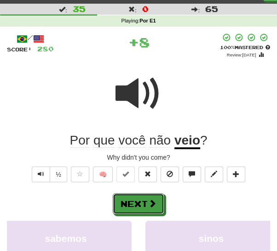
click at [147, 202] on button "Next" at bounding box center [138, 203] width 51 height 21
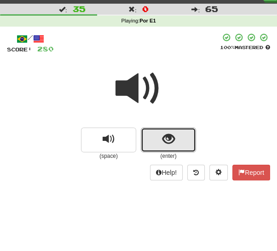
drag, startPoint x: 150, startPoint y: 141, endPoint x: 130, endPoint y: 160, distance: 28.6
click at [150, 141] on button "show sentence" at bounding box center [168, 140] width 55 height 25
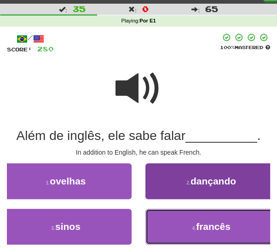
click at [181, 224] on button "4 . francês" at bounding box center [210, 227] width 131 height 36
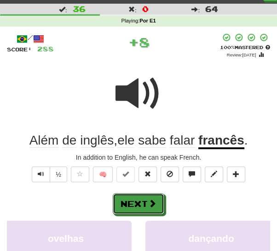
click at [142, 202] on button "Next" at bounding box center [138, 203] width 51 height 21
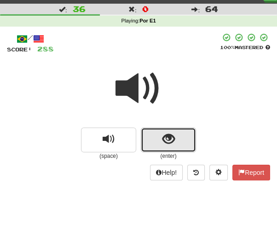
click at [153, 139] on button "show sentence" at bounding box center [168, 140] width 55 height 25
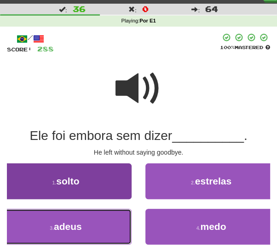
drag, startPoint x: 91, startPoint y: 231, endPoint x: 118, endPoint y: 223, distance: 27.8
click at [91, 230] on button "3 . adeus" at bounding box center [65, 227] width 131 height 36
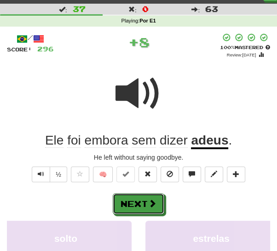
click at [140, 202] on button "Next" at bounding box center [138, 203] width 51 height 21
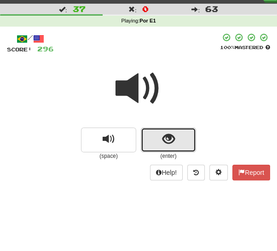
click at [150, 139] on button "show sentence" at bounding box center [168, 140] width 55 height 25
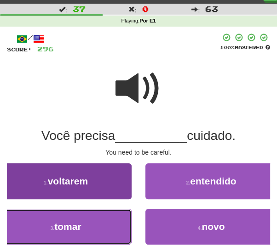
click at [96, 221] on button "3 . tomar" at bounding box center [65, 227] width 131 height 36
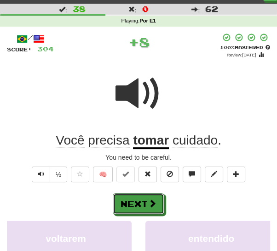
click at [144, 200] on button "Next" at bounding box center [138, 203] width 51 height 21
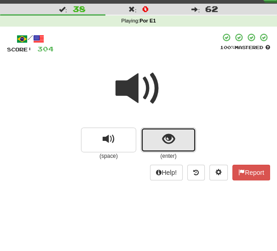
click at [167, 138] on span "show sentence" at bounding box center [168, 139] width 12 height 12
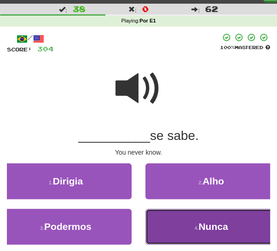
click at [185, 223] on button "4 . Nunca" at bounding box center [210, 227] width 131 height 36
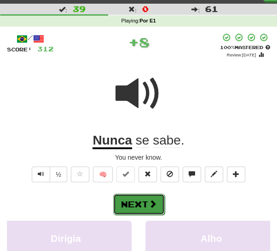
click at [136, 204] on button "Next" at bounding box center [138, 204] width 51 height 21
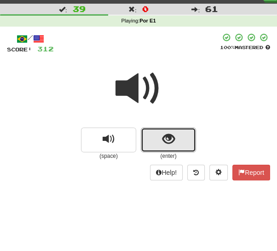
drag, startPoint x: 146, startPoint y: 139, endPoint x: 144, endPoint y: 145, distance: 6.3
click at [146, 140] on button "show sentence" at bounding box center [168, 140] width 55 height 25
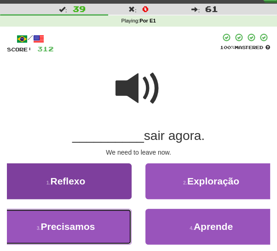
click at [76, 227] on span "Precisamos" at bounding box center [67, 226] width 54 height 11
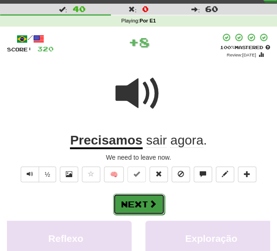
click at [131, 205] on button "Next" at bounding box center [138, 204] width 51 height 21
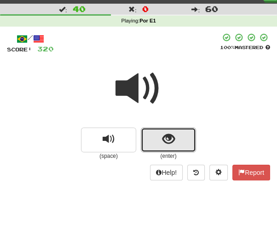
drag, startPoint x: 161, startPoint y: 138, endPoint x: 156, endPoint y: 147, distance: 9.9
click at [160, 138] on button "show sentence" at bounding box center [168, 140] width 55 height 25
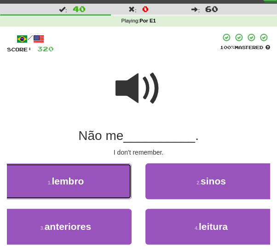
click at [89, 180] on button "1 . lembro" at bounding box center [65, 182] width 131 height 36
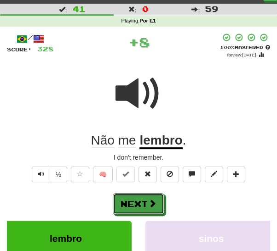
drag, startPoint x: 144, startPoint y: 208, endPoint x: 183, endPoint y: 186, distance: 45.0
click at [144, 207] on button "Next" at bounding box center [138, 203] width 51 height 21
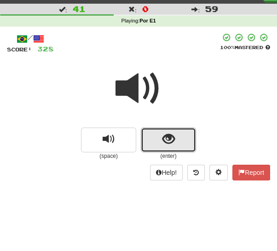
drag, startPoint x: 156, startPoint y: 144, endPoint x: 140, endPoint y: 161, distance: 23.4
click at [155, 145] on button "show sentence" at bounding box center [168, 140] width 55 height 25
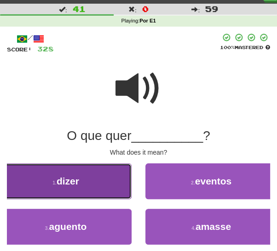
click at [98, 188] on button "1 . dizer" at bounding box center [65, 182] width 131 height 36
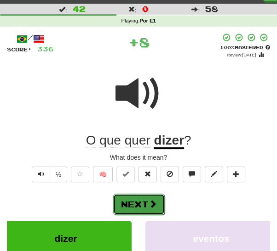
click at [142, 205] on button "Next" at bounding box center [138, 204] width 51 height 21
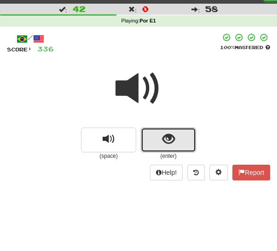
click at [155, 142] on button "show sentence" at bounding box center [168, 140] width 55 height 25
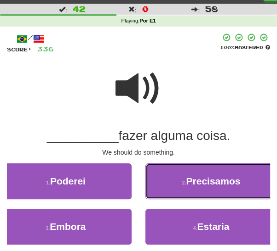
click at [175, 183] on button "2 . Precisamos" at bounding box center [210, 182] width 131 height 36
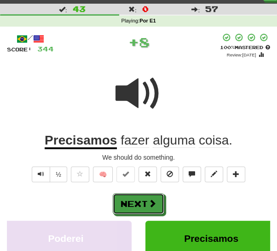
drag, startPoint x: 138, startPoint y: 204, endPoint x: 165, endPoint y: 187, distance: 32.6
click at [138, 204] on button "Next" at bounding box center [138, 203] width 51 height 21
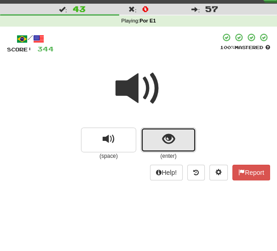
click at [152, 140] on button "show sentence" at bounding box center [168, 140] width 55 height 25
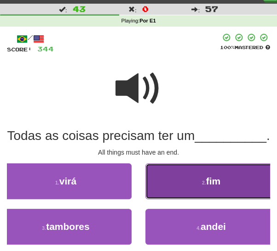
click at [165, 199] on button "2 . fim" at bounding box center [210, 182] width 131 height 36
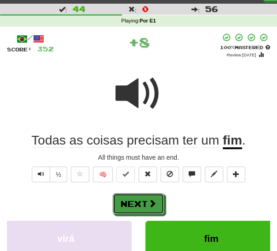
drag, startPoint x: 149, startPoint y: 210, endPoint x: 156, endPoint y: 197, distance: 14.4
click at [149, 209] on button "Next" at bounding box center [138, 203] width 51 height 21
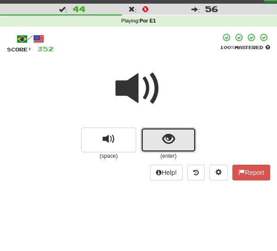
drag, startPoint x: 155, startPoint y: 141, endPoint x: 145, endPoint y: 161, distance: 22.8
click at [155, 141] on button "show sentence" at bounding box center [168, 140] width 55 height 25
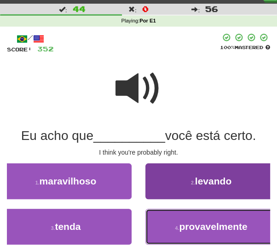
click at [167, 228] on button "4 . provavelmente" at bounding box center [210, 227] width 131 height 36
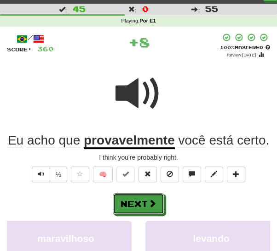
drag, startPoint x: 146, startPoint y: 203, endPoint x: 153, endPoint y: 196, distance: 9.1
click at [146, 202] on button "Next" at bounding box center [138, 203] width 51 height 21
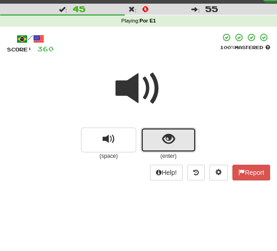
click at [157, 142] on button "show sentence" at bounding box center [168, 140] width 55 height 25
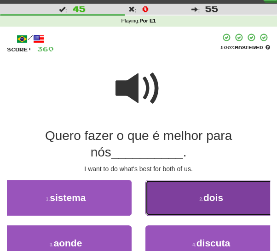
click at [173, 200] on button "2 . dois" at bounding box center [210, 198] width 131 height 36
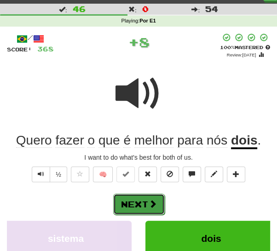
click at [152, 210] on button "Next" at bounding box center [138, 204] width 51 height 21
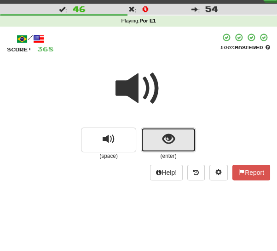
click at [159, 140] on button "show sentence" at bounding box center [168, 140] width 55 height 25
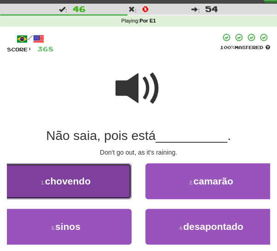
click at [85, 182] on span "chovendo" at bounding box center [67, 181] width 45 height 11
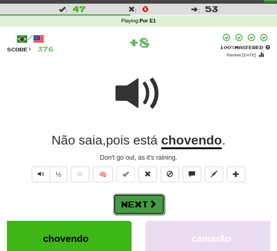
click at [136, 200] on button "Next" at bounding box center [138, 204] width 51 height 21
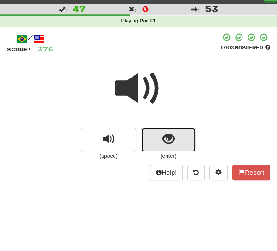
click at [157, 138] on button "show sentence" at bounding box center [168, 140] width 55 height 25
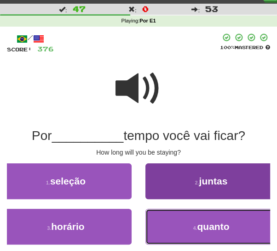
click at [177, 223] on button "4 . quanto" at bounding box center [210, 227] width 131 height 36
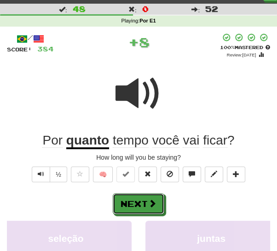
click at [137, 200] on button "Next" at bounding box center [138, 203] width 51 height 21
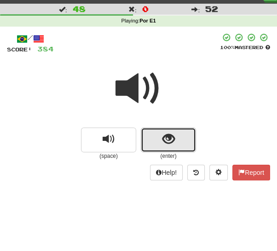
click at [170, 141] on span "show sentence" at bounding box center [168, 139] width 12 height 12
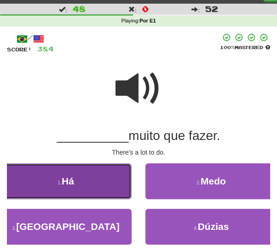
click at [87, 184] on button "1 . Há" at bounding box center [65, 182] width 131 height 36
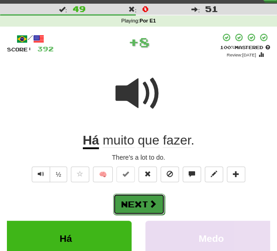
click at [143, 201] on button "Next" at bounding box center [138, 204] width 51 height 21
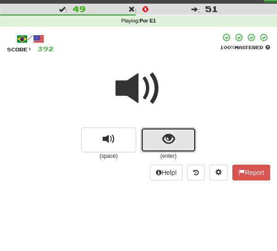
drag, startPoint x: 157, startPoint y: 142, endPoint x: 144, endPoint y: 158, distance: 20.6
click at [157, 142] on button "show sentence" at bounding box center [168, 140] width 55 height 25
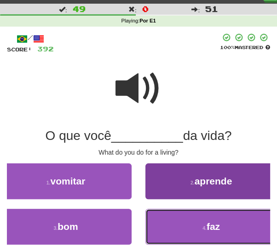
click at [176, 226] on button "4 . faz" at bounding box center [210, 227] width 131 height 36
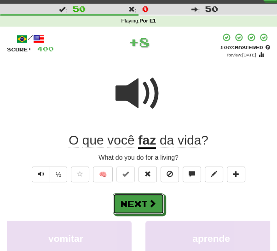
click at [151, 204] on span at bounding box center [152, 203] width 8 height 8
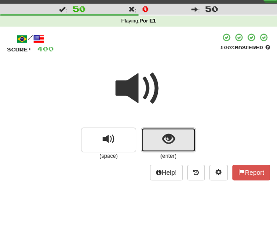
click at [154, 145] on button "show sentence" at bounding box center [168, 140] width 55 height 25
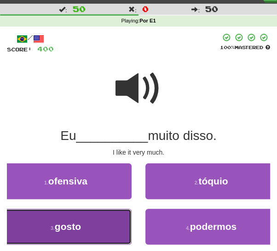
click at [95, 226] on button "3 . gosto" at bounding box center [65, 227] width 131 height 36
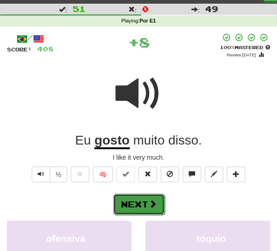
click at [148, 204] on span at bounding box center [152, 204] width 8 height 8
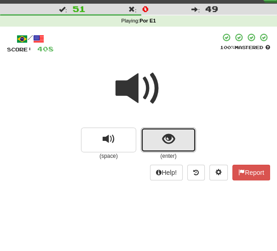
drag, startPoint x: 153, startPoint y: 140, endPoint x: 136, endPoint y: 161, distance: 27.1
click at [153, 141] on button "show sentence" at bounding box center [168, 140] width 55 height 25
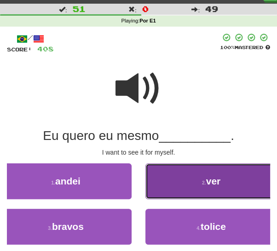
click at [177, 182] on button "2 . ver" at bounding box center [210, 182] width 131 height 36
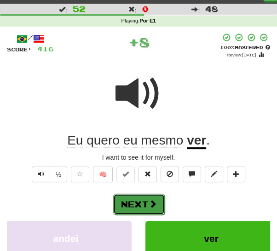
click at [132, 207] on button "Next" at bounding box center [138, 204] width 51 height 21
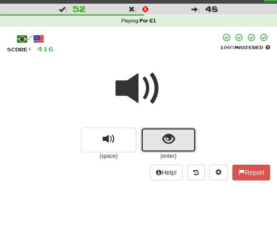
drag, startPoint x: 154, startPoint y: 143, endPoint x: 150, endPoint y: 147, distance: 5.5
click at [154, 144] on button "show sentence" at bounding box center [168, 140] width 55 height 25
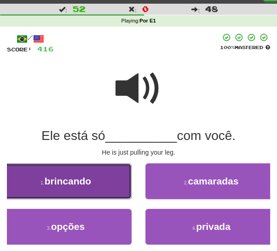
click at [91, 191] on button "1 . brincando" at bounding box center [65, 182] width 131 height 36
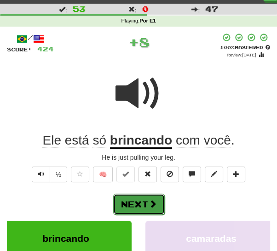
click at [133, 207] on button "Next" at bounding box center [138, 204] width 51 height 21
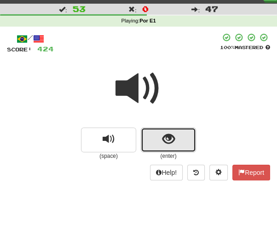
click at [162, 138] on span "show sentence" at bounding box center [168, 139] width 12 height 12
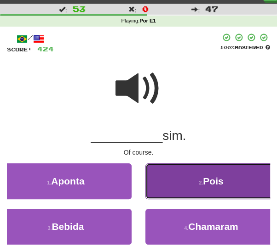
click at [176, 186] on button "2 . Pois" at bounding box center [210, 182] width 131 height 36
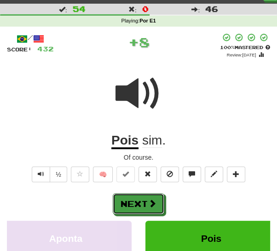
drag, startPoint x: 145, startPoint y: 206, endPoint x: 156, endPoint y: 194, distance: 16.3
click at [145, 206] on button "Next" at bounding box center [138, 203] width 51 height 21
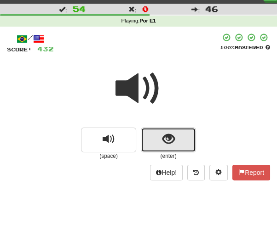
click at [156, 142] on button "show sentence" at bounding box center [168, 140] width 55 height 25
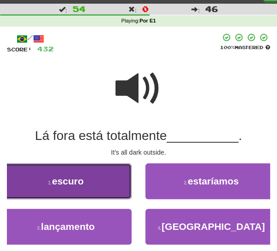
click at [96, 190] on button "1 . escuro" at bounding box center [65, 182] width 131 height 36
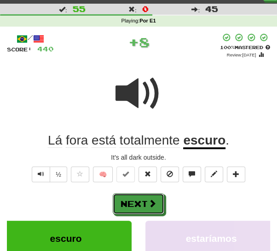
click at [145, 209] on button "Next" at bounding box center [138, 203] width 51 height 21
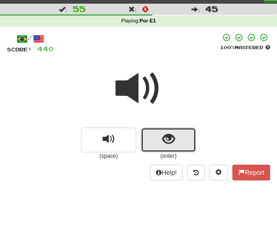
click at [163, 138] on span "show sentence" at bounding box center [168, 139] width 12 height 12
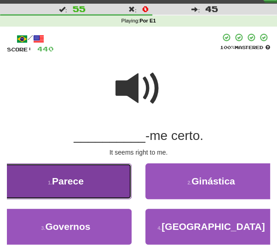
click at [92, 188] on button "1 . Parece" at bounding box center [65, 182] width 131 height 36
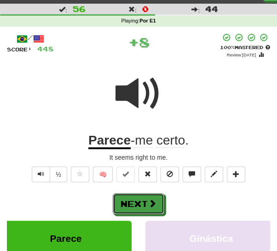
click at [130, 204] on button "Next" at bounding box center [138, 203] width 51 height 21
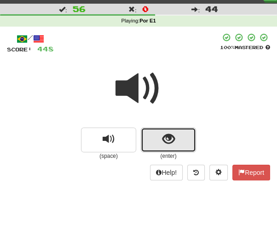
click at [157, 139] on button "show sentence" at bounding box center [168, 140] width 55 height 25
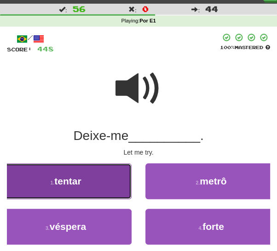
click at [87, 193] on button "1 . tentar" at bounding box center [65, 182] width 131 height 36
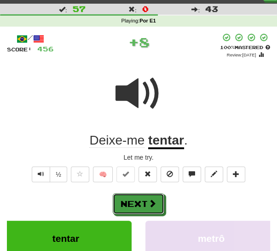
click at [128, 206] on button "Next" at bounding box center [138, 203] width 51 height 21
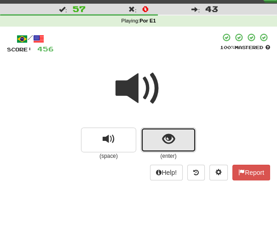
click at [158, 142] on button "show sentence" at bounding box center [168, 140] width 55 height 25
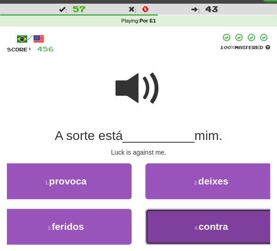
click at [182, 234] on button "4 . contra" at bounding box center [210, 227] width 131 height 36
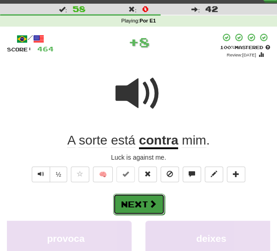
click at [146, 203] on button "Next" at bounding box center [138, 204] width 51 height 21
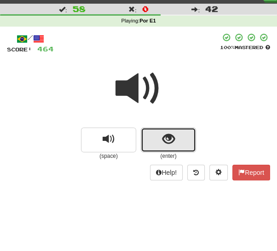
click at [154, 139] on button "show sentence" at bounding box center [168, 140] width 55 height 25
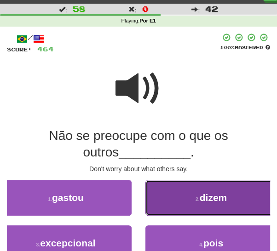
click at [171, 197] on button "2 . dizem" at bounding box center [210, 198] width 131 height 36
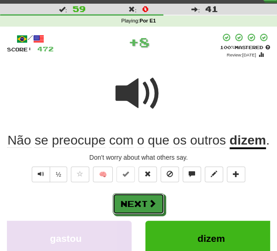
drag, startPoint x: 149, startPoint y: 209, endPoint x: 163, endPoint y: 197, distance: 17.9
click at [149, 208] on button "Next" at bounding box center [138, 203] width 51 height 21
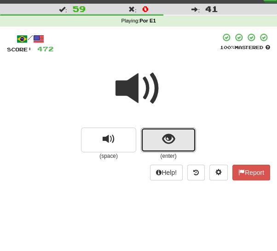
drag, startPoint x: 159, startPoint y: 144, endPoint x: 142, endPoint y: 161, distance: 23.1
click at [159, 145] on button "show sentence" at bounding box center [168, 140] width 55 height 25
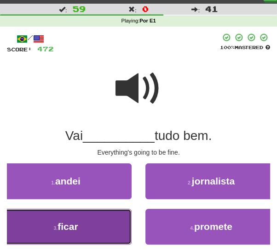
click at [83, 223] on button "3 . ficar" at bounding box center [65, 227] width 131 height 36
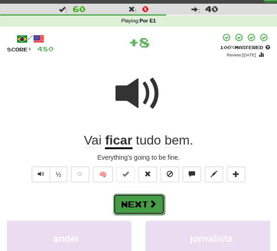
click at [142, 198] on button "Next" at bounding box center [138, 204] width 51 height 21
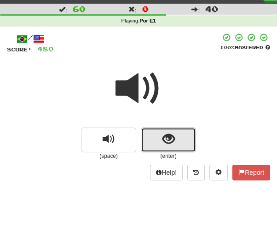
click at [154, 145] on button "show sentence" at bounding box center [168, 140] width 55 height 25
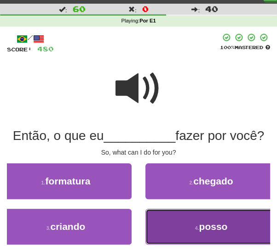
click at [175, 232] on button "4 . posso" at bounding box center [210, 227] width 131 height 36
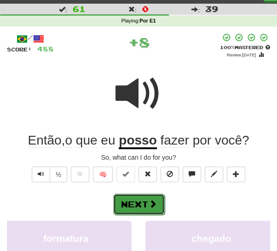
click at [156, 201] on span at bounding box center [152, 204] width 8 height 8
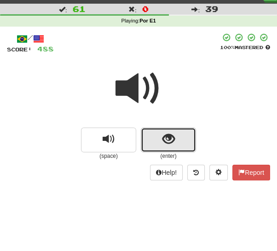
click at [160, 140] on button "show sentence" at bounding box center [168, 140] width 55 height 25
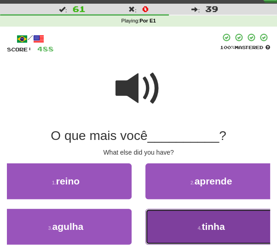
click at [182, 226] on button "4 . tinha" at bounding box center [210, 227] width 131 height 36
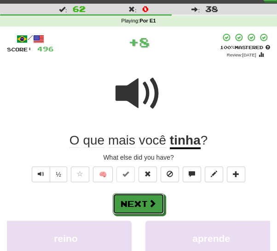
drag, startPoint x: 140, startPoint y: 204, endPoint x: 161, endPoint y: 185, distance: 28.0
click at [140, 202] on button "Next" at bounding box center [138, 203] width 51 height 21
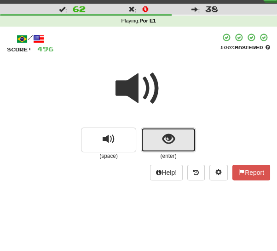
click at [153, 135] on button "show sentence" at bounding box center [168, 140] width 55 height 25
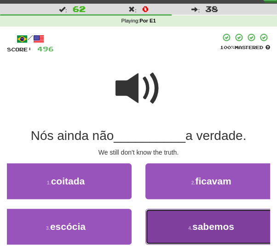
click at [190, 228] on small "4 ." at bounding box center [190, 229] width 4 height 6
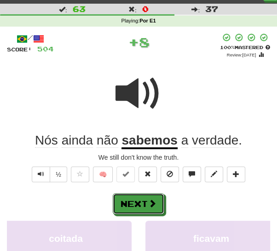
drag, startPoint x: 143, startPoint y: 202, endPoint x: 148, endPoint y: 193, distance: 9.9
click at [143, 201] on button "Next" at bounding box center [138, 203] width 51 height 21
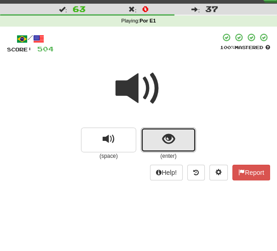
drag, startPoint x: 162, startPoint y: 137, endPoint x: 155, endPoint y: 146, distance: 11.1
click at [162, 138] on span "show sentence" at bounding box center [168, 139] width 12 height 12
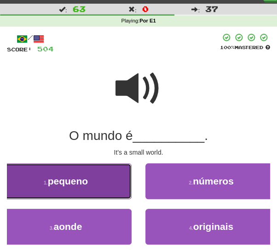
click at [77, 181] on span "pequeno" at bounding box center [68, 181] width 40 height 11
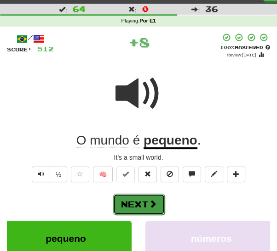
click at [128, 204] on button "Next" at bounding box center [138, 204] width 51 height 21
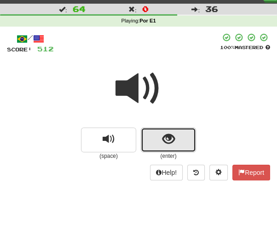
click at [148, 142] on button "show sentence" at bounding box center [168, 140] width 55 height 25
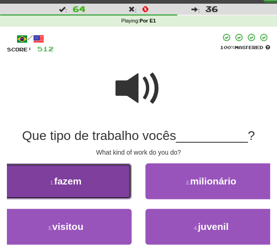
click at [98, 186] on button "1 . fazem" at bounding box center [65, 182] width 131 height 36
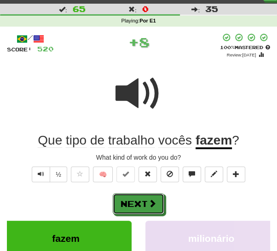
click at [138, 210] on button "Next" at bounding box center [138, 203] width 51 height 21
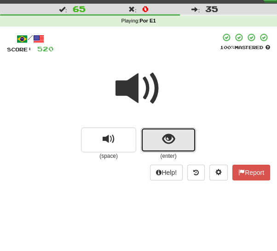
click at [156, 150] on button "show sentence" at bounding box center [168, 140] width 55 height 25
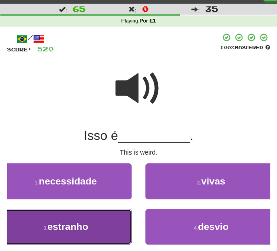
click at [83, 227] on span "estranho" at bounding box center [67, 226] width 41 height 11
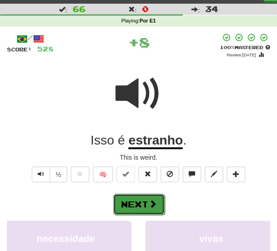
click at [147, 201] on button "Next" at bounding box center [138, 204] width 51 height 21
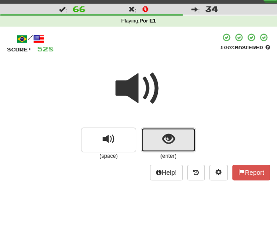
click at [160, 136] on button "show sentence" at bounding box center [168, 140] width 55 height 25
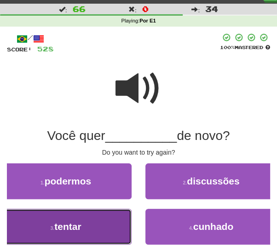
click at [86, 233] on button "3 . tentar" at bounding box center [65, 227] width 131 height 36
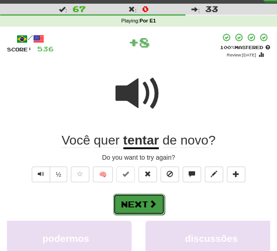
click at [145, 204] on button "Next" at bounding box center [138, 204] width 51 height 21
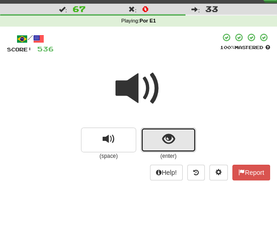
click at [154, 146] on button "show sentence" at bounding box center [168, 140] width 55 height 25
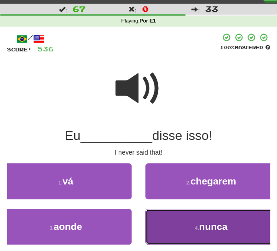
click at [180, 233] on button "4 . nunca" at bounding box center [210, 227] width 131 height 36
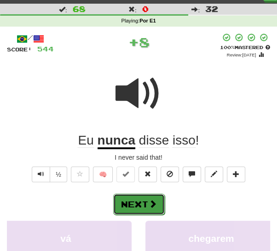
click at [143, 203] on button "Next" at bounding box center [138, 204] width 51 height 21
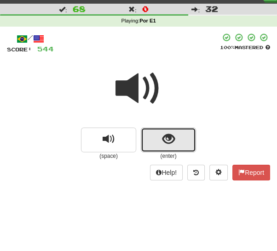
click at [146, 138] on button "show sentence" at bounding box center [168, 140] width 55 height 25
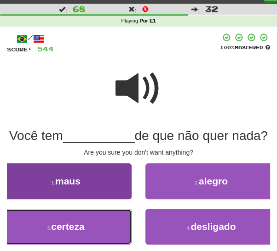
click at [91, 239] on button "3 . certeza" at bounding box center [65, 227] width 131 height 36
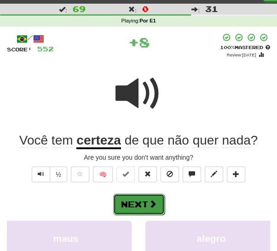
click at [119, 209] on button "Next" at bounding box center [138, 204] width 51 height 21
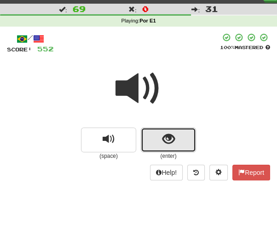
click at [149, 142] on button "show sentence" at bounding box center [168, 140] width 55 height 25
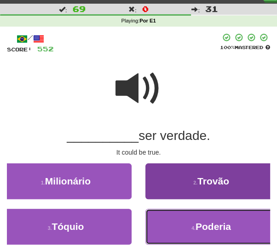
click at [165, 225] on button "4 . Poderia" at bounding box center [210, 227] width 131 height 36
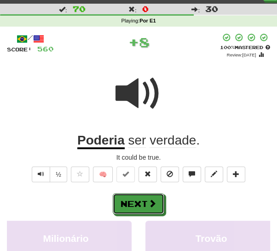
drag, startPoint x: 145, startPoint y: 206, endPoint x: 150, endPoint y: 197, distance: 10.7
click at [145, 205] on button "Next" at bounding box center [138, 203] width 51 height 21
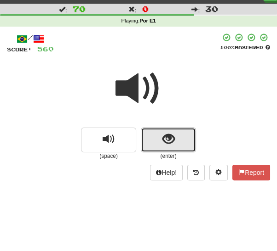
click at [157, 142] on button "show sentence" at bounding box center [168, 140] width 55 height 25
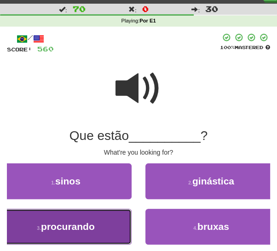
click at [107, 227] on button "3 . procurando" at bounding box center [65, 227] width 131 height 36
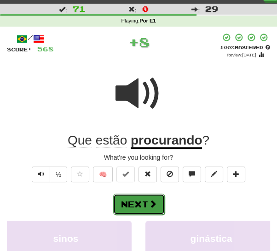
click at [146, 207] on button "Next" at bounding box center [138, 204] width 51 height 21
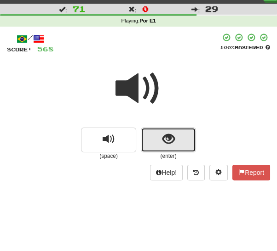
click at [147, 142] on button "show sentence" at bounding box center [168, 140] width 55 height 25
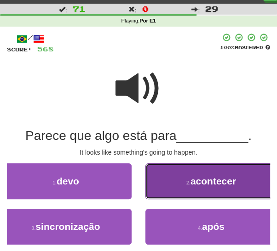
click at [179, 179] on button "2 . acontecer" at bounding box center [210, 182] width 131 height 36
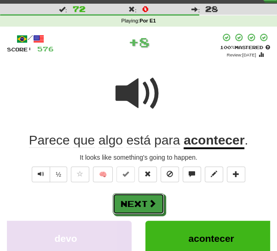
click at [138, 206] on button "Next" at bounding box center [138, 203] width 51 height 21
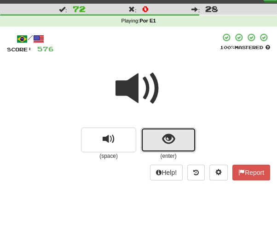
click at [158, 141] on button "show sentence" at bounding box center [168, 140] width 55 height 25
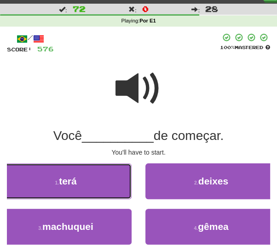
click at [90, 189] on button "1 . terá" at bounding box center [65, 182] width 131 height 36
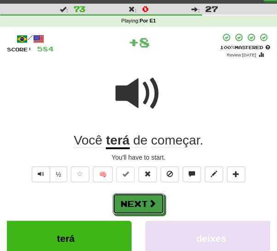
click at [124, 204] on button "Next" at bounding box center [138, 203] width 51 height 21
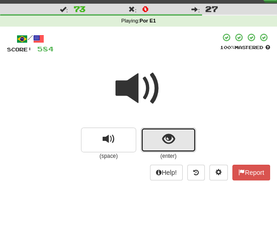
click at [148, 136] on button "show sentence" at bounding box center [168, 140] width 55 height 25
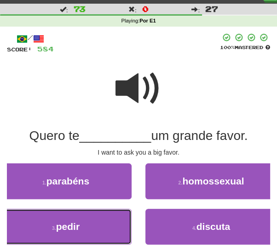
drag, startPoint x: 78, startPoint y: 225, endPoint x: 105, endPoint y: 214, distance: 29.5
click at [78, 224] on span "pedir" at bounding box center [67, 226] width 23 height 11
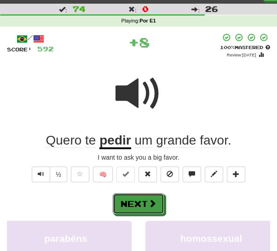
click at [136, 203] on button "Next" at bounding box center [138, 203] width 51 height 21
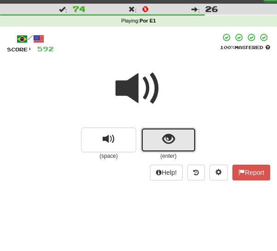
click at [146, 144] on button "show sentence" at bounding box center [168, 140] width 55 height 25
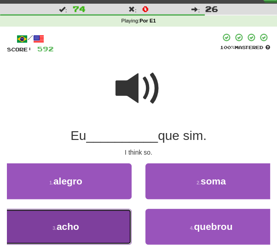
click at [95, 226] on button "3 . acho" at bounding box center [65, 227] width 131 height 36
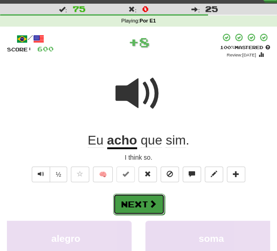
click at [142, 205] on button "Next" at bounding box center [138, 204] width 51 height 21
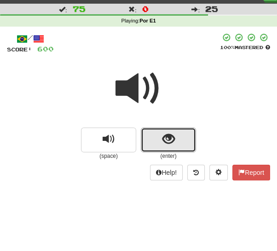
click at [153, 145] on button "show sentence" at bounding box center [168, 140] width 55 height 25
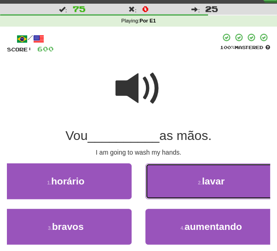
drag, startPoint x: 198, startPoint y: 183, endPoint x: 192, endPoint y: 185, distance: 6.3
click at [198, 183] on small "2 ." at bounding box center [200, 183] width 4 height 6
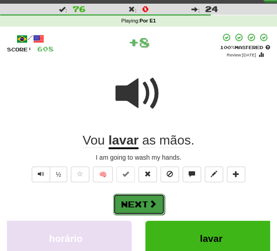
click at [143, 205] on button "Next" at bounding box center [138, 204] width 51 height 21
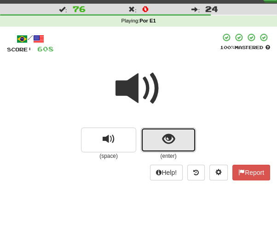
click at [162, 142] on span "show sentence" at bounding box center [168, 139] width 12 height 12
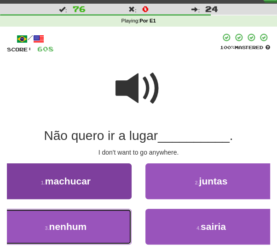
click at [95, 230] on button "3 . nenhum" at bounding box center [65, 227] width 131 height 36
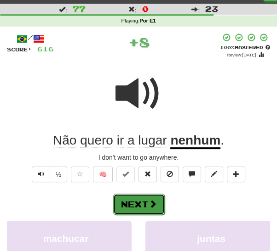
click at [147, 201] on button "Next" at bounding box center [138, 204] width 51 height 21
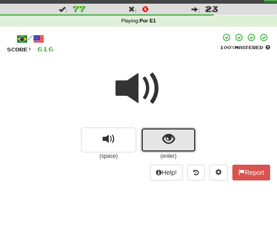
click at [163, 146] on span "show sentence" at bounding box center [168, 139] width 12 height 12
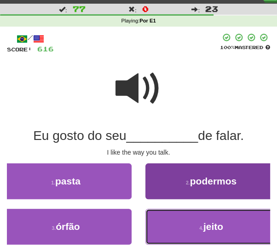
click at [185, 226] on button "4 . jeito" at bounding box center [210, 227] width 131 height 36
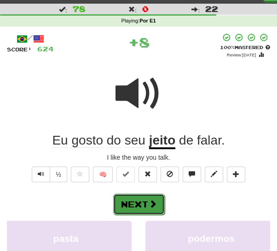
click at [139, 205] on button "Next" at bounding box center [138, 204] width 51 height 21
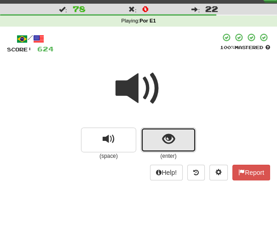
click at [179, 139] on button "show sentence" at bounding box center [168, 140] width 55 height 25
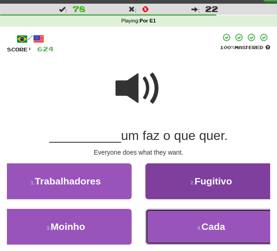
drag, startPoint x: 177, startPoint y: 225, endPoint x: 171, endPoint y: 221, distance: 7.0
click at [177, 225] on button "4 . Cada" at bounding box center [210, 227] width 131 height 36
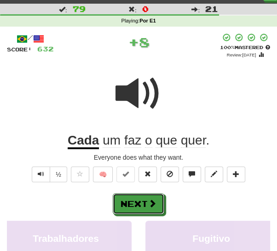
click at [131, 202] on button "Next" at bounding box center [138, 203] width 51 height 21
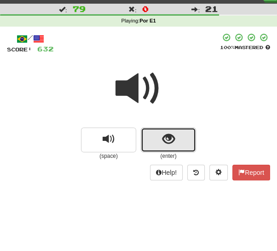
click at [154, 141] on button "show sentence" at bounding box center [168, 140] width 55 height 25
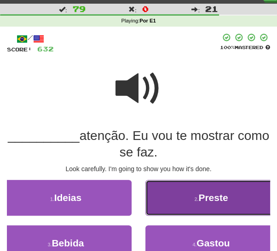
click at [183, 203] on button "2 . Preste" at bounding box center [210, 198] width 131 height 36
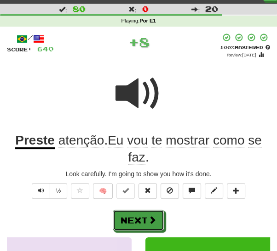
drag, startPoint x: 138, startPoint y: 212, endPoint x: 142, endPoint y: 206, distance: 6.9
click at [138, 211] on button "Next" at bounding box center [138, 220] width 51 height 21
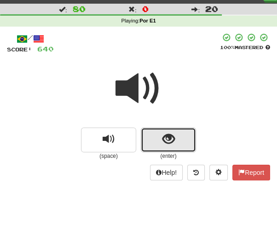
click at [153, 145] on button "show sentence" at bounding box center [168, 140] width 55 height 25
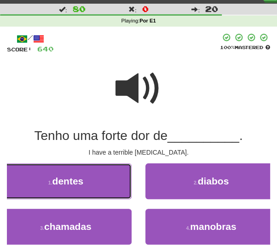
click at [74, 187] on span "dentes" at bounding box center [67, 181] width 31 height 11
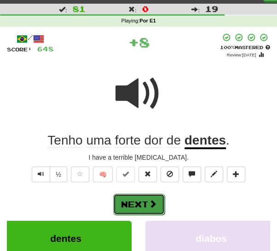
click at [141, 205] on button "Next" at bounding box center [138, 204] width 51 height 21
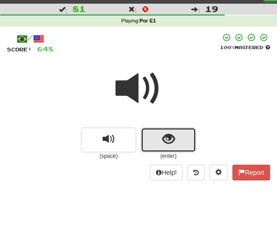
click at [150, 146] on button "show sentence" at bounding box center [168, 140] width 55 height 25
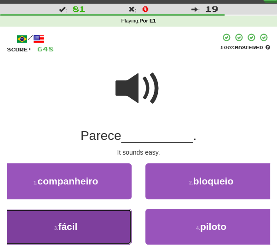
click at [97, 226] on button "3 . fácil" at bounding box center [65, 227] width 131 height 36
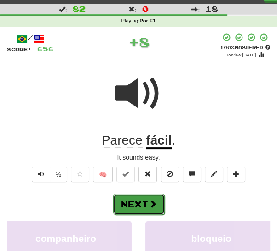
click at [140, 205] on button "Next" at bounding box center [138, 204] width 51 height 21
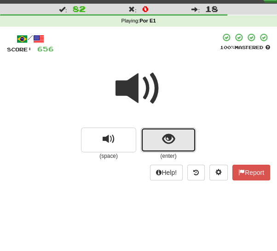
click at [154, 141] on button "show sentence" at bounding box center [168, 140] width 55 height 25
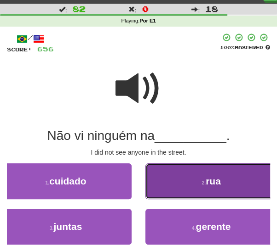
click at [157, 186] on button "2 . rua" at bounding box center [210, 182] width 131 height 36
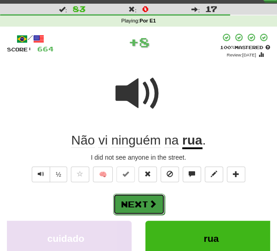
click at [130, 206] on button "Next" at bounding box center [138, 204] width 51 height 21
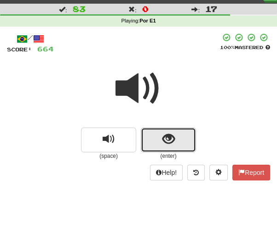
click at [174, 138] on span "show sentence" at bounding box center [168, 139] width 12 height 12
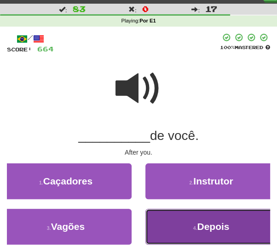
click at [176, 220] on button "4 . Depois" at bounding box center [210, 227] width 131 height 36
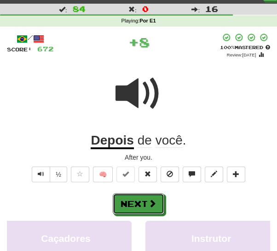
click at [145, 202] on button "Next" at bounding box center [138, 203] width 51 height 21
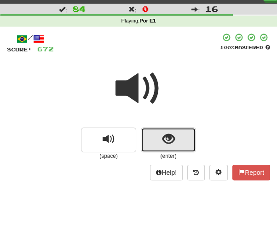
click at [156, 143] on button "show sentence" at bounding box center [168, 140] width 55 height 25
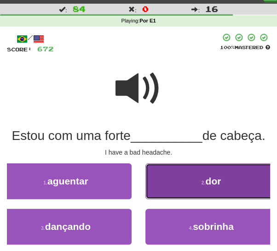
click at [162, 180] on button "2 . dor" at bounding box center [210, 182] width 131 height 36
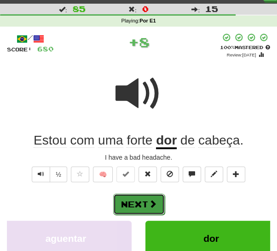
click at [144, 200] on button "Next" at bounding box center [138, 204] width 51 height 21
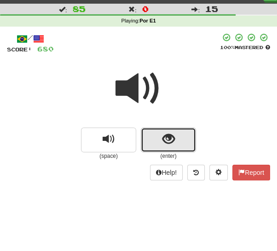
click at [157, 142] on button "show sentence" at bounding box center [168, 140] width 55 height 25
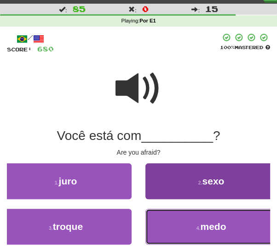
drag, startPoint x: 158, startPoint y: 233, endPoint x: 150, endPoint y: 223, distance: 12.7
click at [158, 232] on button "4 . medo" at bounding box center [210, 227] width 131 height 36
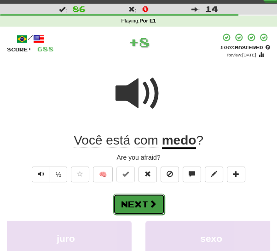
click at [136, 206] on button "Next" at bounding box center [138, 204] width 51 height 21
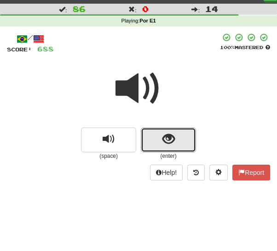
drag, startPoint x: 152, startPoint y: 141, endPoint x: 140, endPoint y: 160, distance: 23.3
click at [152, 142] on button "show sentence" at bounding box center [168, 140] width 55 height 25
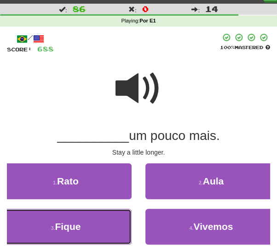
drag, startPoint x: 82, startPoint y: 226, endPoint x: 98, endPoint y: 216, distance: 18.9
click at [82, 225] on button "3 . Fique" at bounding box center [65, 227] width 131 height 36
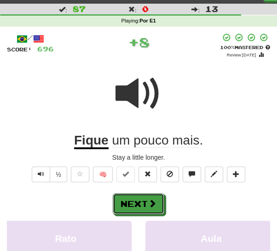
click at [132, 198] on button "Next" at bounding box center [138, 203] width 51 height 21
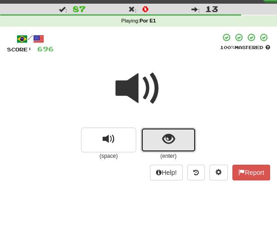
click at [147, 144] on button "show sentence" at bounding box center [168, 140] width 55 height 25
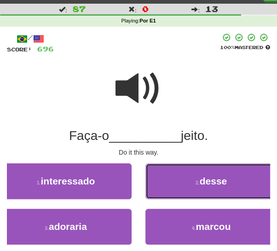
drag, startPoint x: 191, startPoint y: 182, endPoint x: 182, endPoint y: 184, distance: 9.9
click at [191, 182] on button "2 . desse" at bounding box center [210, 182] width 131 height 36
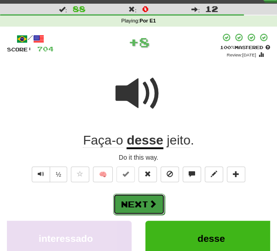
click at [130, 204] on button "Next" at bounding box center [138, 204] width 51 height 21
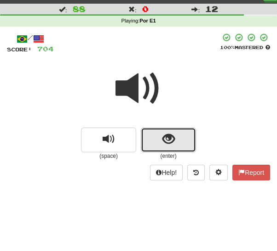
click at [156, 142] on button "show sentence" at bounding box center [168, 140] width 55 height 25
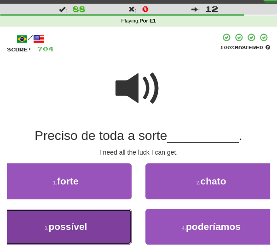
click at [82, 225] on span "possível" at bounding box center [67, 226] width 39 height 11
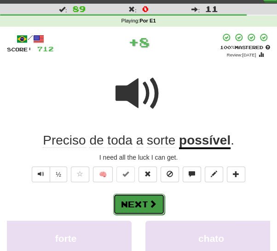
click at [129, 204] on button "Next" at bounding box center [138, 204] width 51 height 21
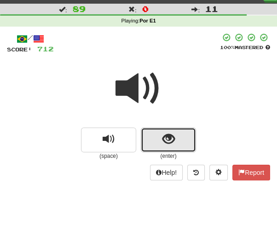
click at [163, 138] on span "show sentence" at bounding box center [168, 139] width 12 height 12
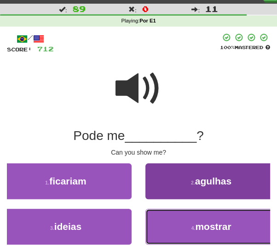
click at [168, 227] on button "4 . mostrar" at bounding box center [210, 227] width 131 height 36
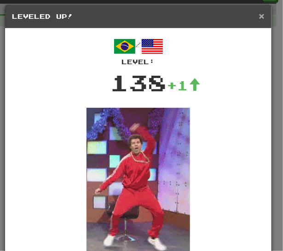
click at [259, 19] on span "×" at bounding box center [262, 16] width 6 height 11
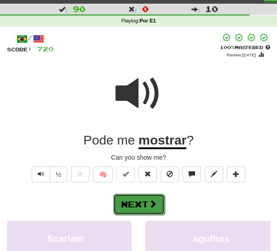
click at [134, 212] on button "Next" at bounding box center [138, 204] width 51 height 21
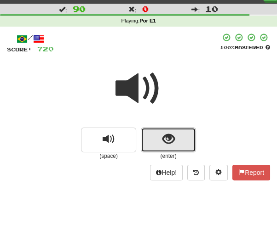
drag, startPoint x: 167, startPoint y: 128, endPoint x: 152, endPoint y: 147, distance: 24.2
click at [167, 129] on button "show sentence" at bounding box center [168, 140] width 55 height 25
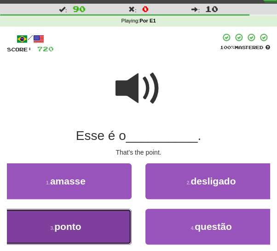
click at [89, 227] on button "3 . ponto" at bounding box center [65, 227] width 131 height 36
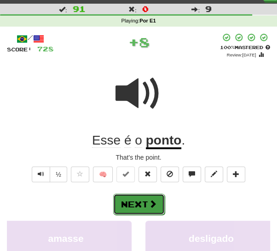
click at [131, 202] on button "Next" at bounding box center [138, 204] width 51 height 21
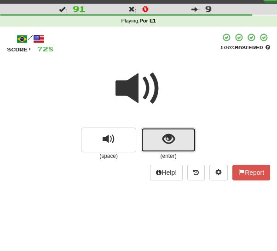
click at [149, 133] on button "show sentence" at bounding box center [168, 140] width 55 height 25
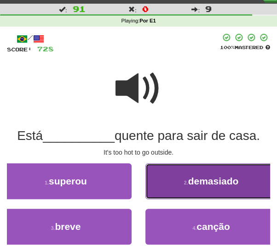
click at [167, 188] on button "2 . demasiado" at bounding box center [210, 182] width 131 height 36
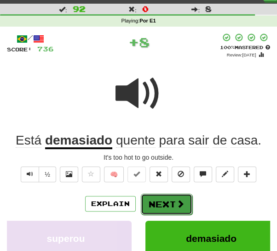
click at [150, 203] on button "Next" at bounding box center [166, 204] width 51 height 21
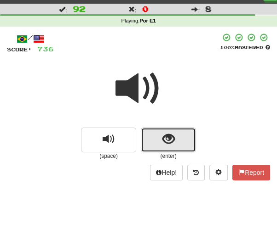
click at [157, 136] on button "show sentence" at bounding box center [168, 140] width 55 height 25
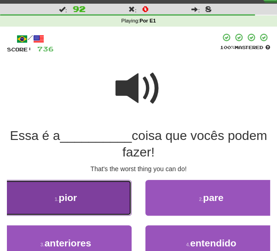
click at [110, 200] on button "1 . pior" at bounding box center [65, 198] width 131 height 36
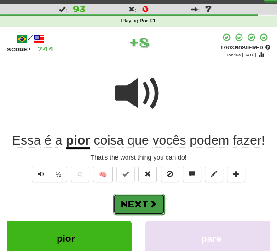
click at [137, 202] on button "Next" at bounding box center [138, 204] width 51 height 21
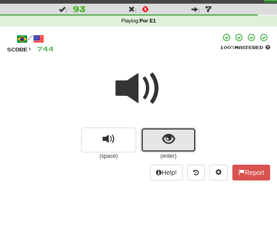
click at [161, 141] on button "show sentence" at bounding box center [168, 140] width 55 height 25
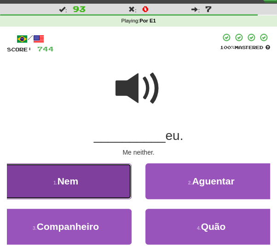
click at [106, 187] on button "1 . Nem" at bounding box center [65, 182] width 131 height 36
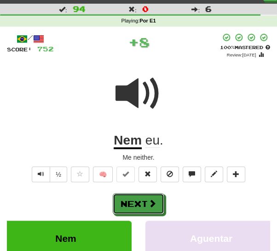
click at [129, 202] on button "Next" at bounding box center [138, 203] width 51 height 21
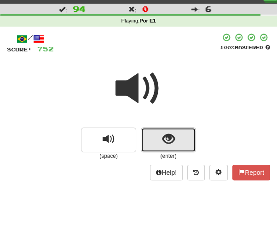
drag, startPoint x: 157, startPoint y: 140, endPoint x: 151, endPoint y: 147, distance: 9.1
click at [156, 141] on button "show sentence" at bounding box center [168, 140] width 55 height 25
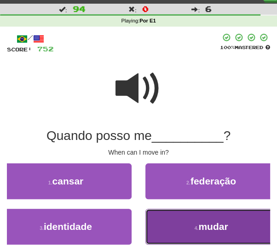
click at [156, 220] on button "4 . mudar" at bounding box center [210, 227] width 131 height 36
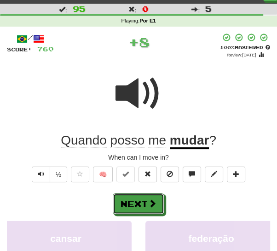
click at [141, 207] on button "Next" at bounding box center [138, 203] width 51 height 21
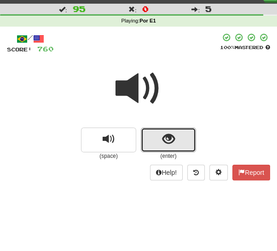
drag, startPoint x: 148, startPoint y: 141, endPoint x: 145, endPoint y: 146, distance: 6.4
click at [148, 142] on button "show sentence" at bounding box center [168, 140] width 55 height 25
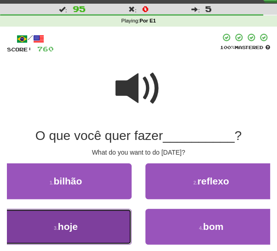
click at [97, 227] on button "3 . hoje" at bounding box center [65, 227] width 131 height 36
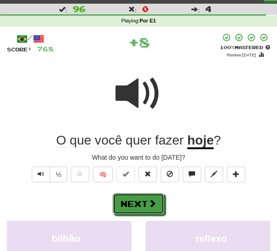
click at [138, 203] on button "Next" at bounding box center [138, 203] width 51 height 21
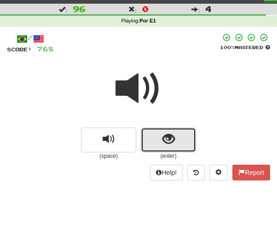
click at [153, 141] on button "show sentence" at bounding box center [168, 140] width 55 height 25
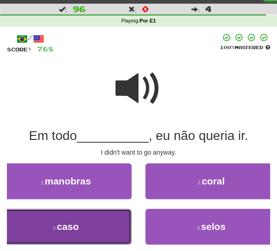
click at [91, 224] on button "3 . caso" at bounding box center [65, 227] width 131 height 36
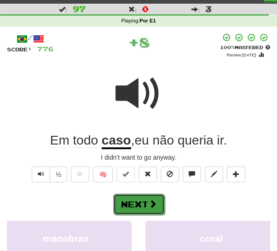
click at [137, 205] on button "Next" at bounding box center [138, 204] width 51 height 21
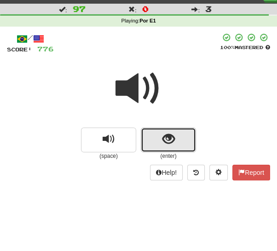
click at [153, 136] on button "show sentence" at bounding box center [168, 140] width 55 height 25
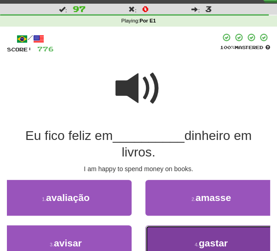
drag, startPoint x: 163, startPoint y: 238, endPoint x: 159, endPoint y: 229, distance: 10.3
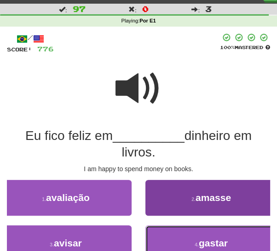
click at [163, 238] on button "4 . gastar" at bounding box center [210, 244] width 131 height 36
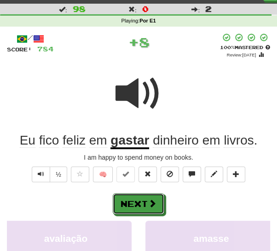
click at [144, 204] on button "Next" at bounding box center [138, 203] width 51 height 21
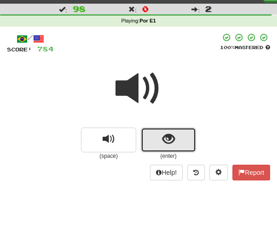
click at [144, 139] on button "show sentence" at bounding box center [168, 140] width 55 height 25
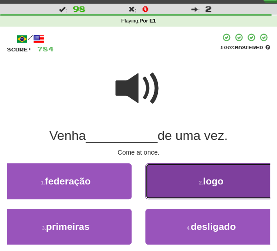
click at [170, 188] on button "2 . logo" at bounding box center [210, 182] width 131 height 36
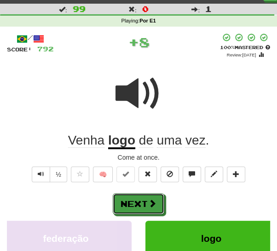
click at [142, 208] on button "Next" at bounding box center [138, 203] width 51 height 21
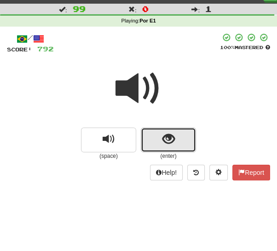
click at [154, 132] on button "show sentence" at bounding box center [168, 140] width 55 height 25
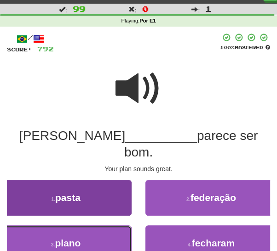
click at [65, 238] on span "plano" at bounding box center [68, 243] width 26 height 11
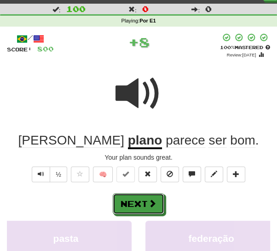
click at [126, 202] on button "Next" at bounding box center [138, 203] width 51 height 21
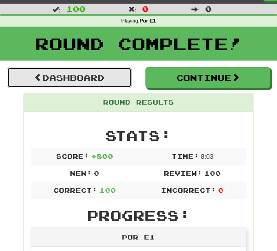
click at [90, 80] on link "Dashboard" at bounding box center [69, 77] width 125 height 21
